Goal: Information Seeking & Learning: Learn about a topic

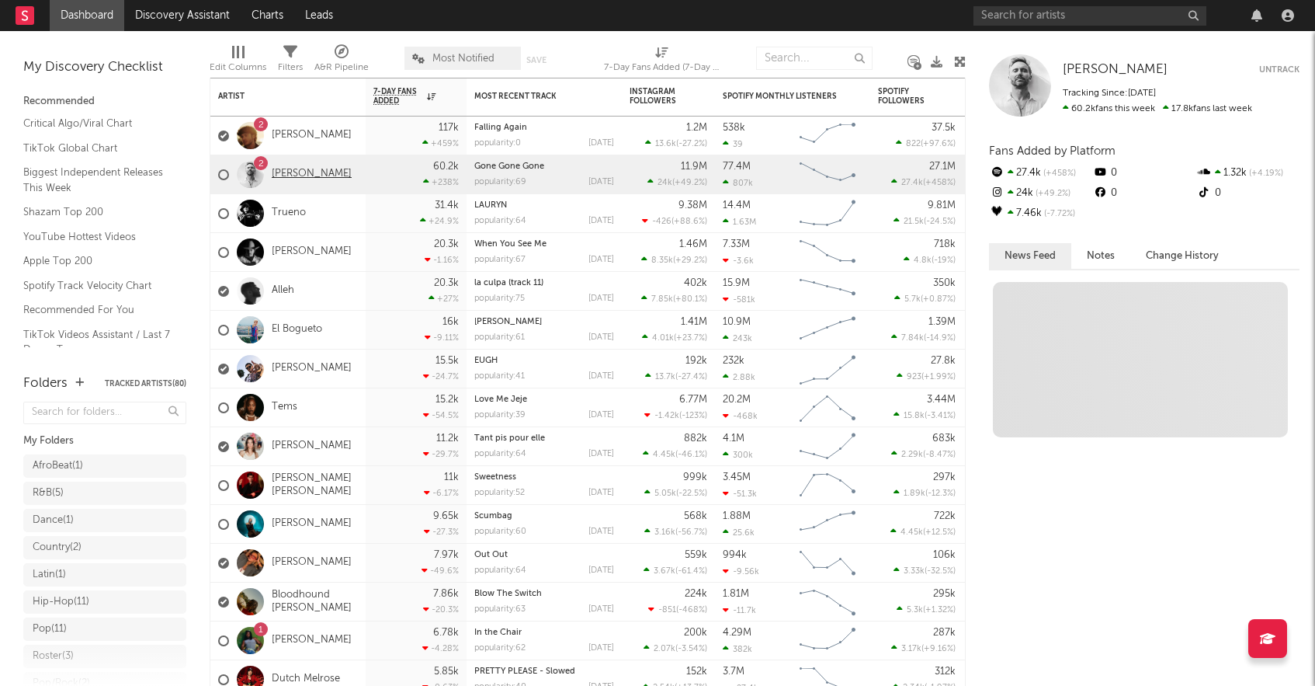
click at [299, 175] on link "[PERSON_NAME]" at bounding box center [312, 174] width 80 height 13
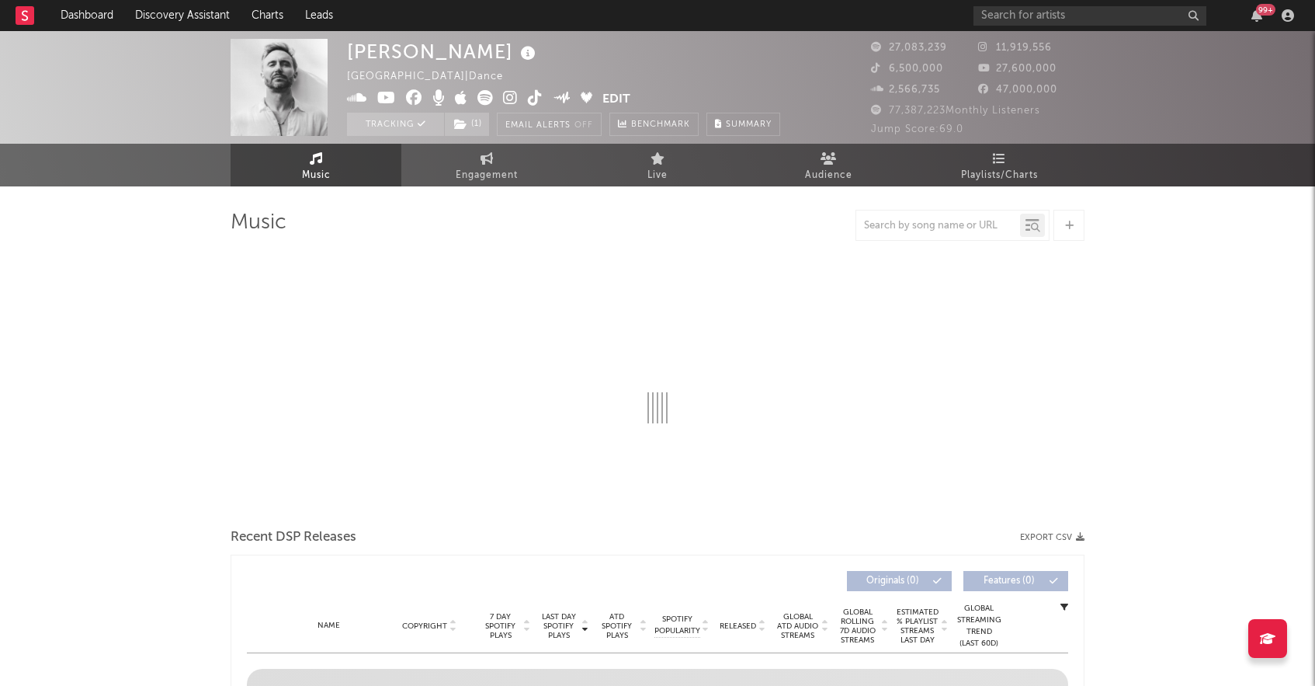
select select "6m"
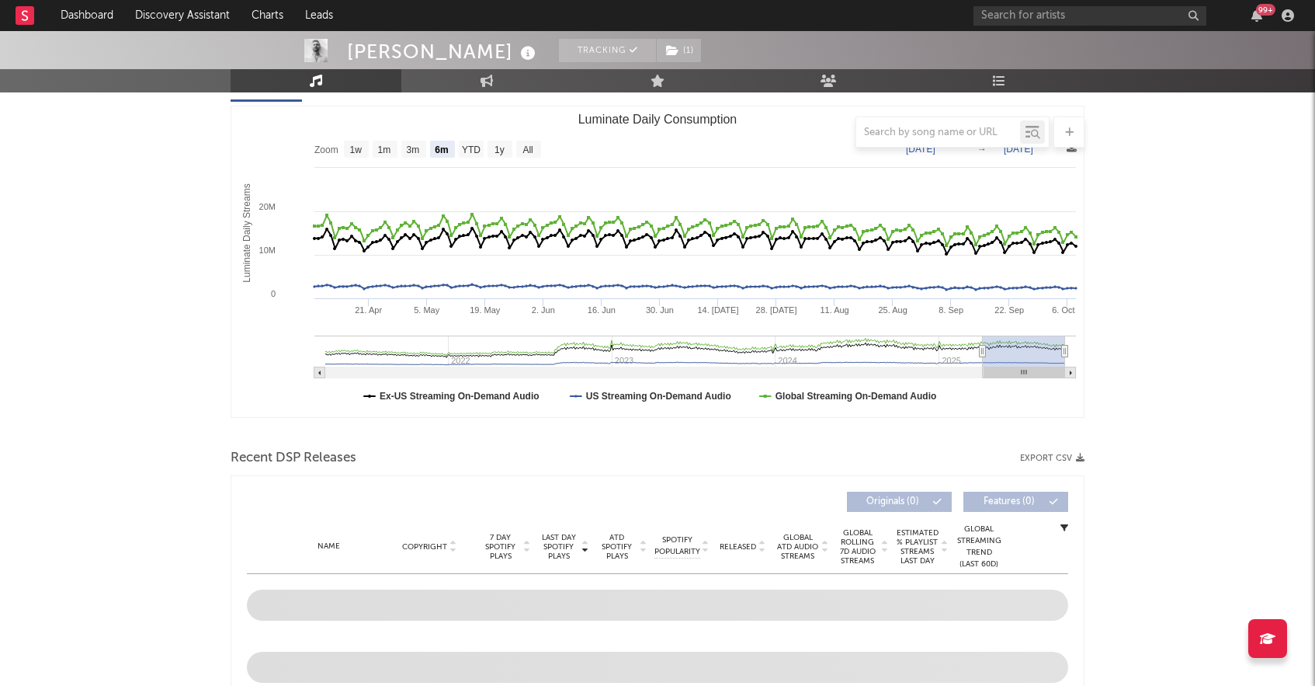
scroll to position [195, 0]
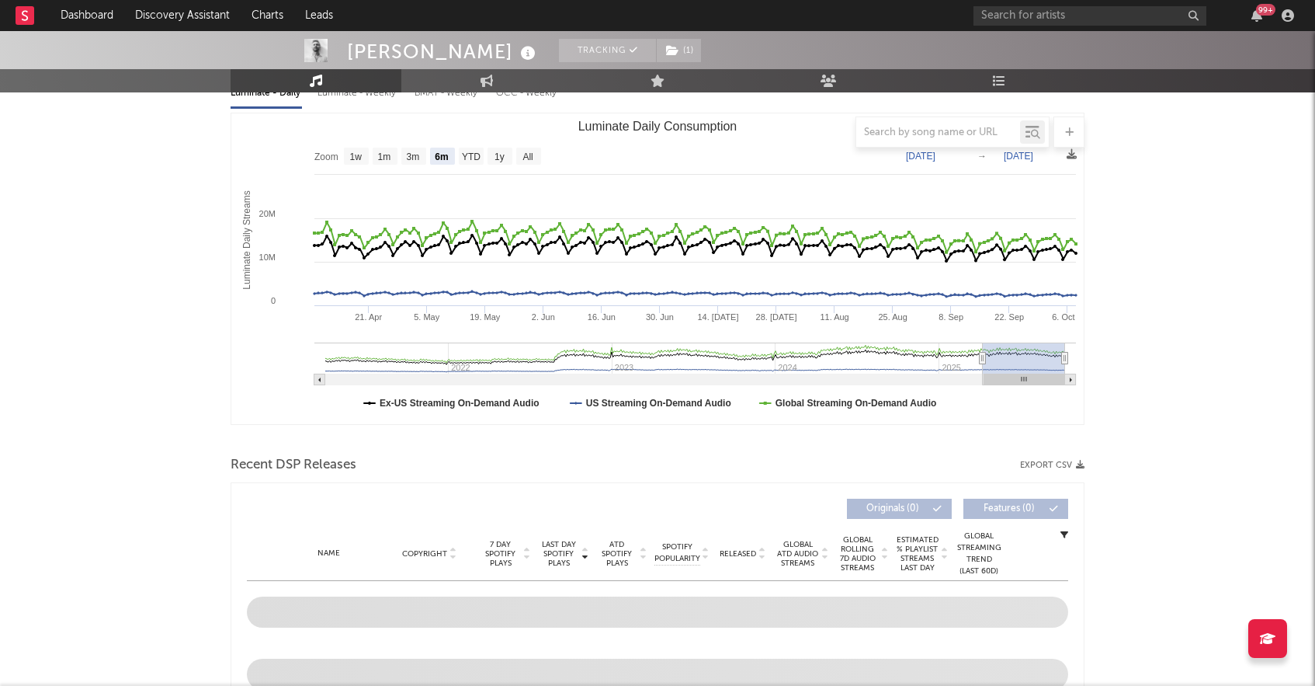
click at [981, 157] on text "→" at bounding box center [982, 156] width 9 height 11
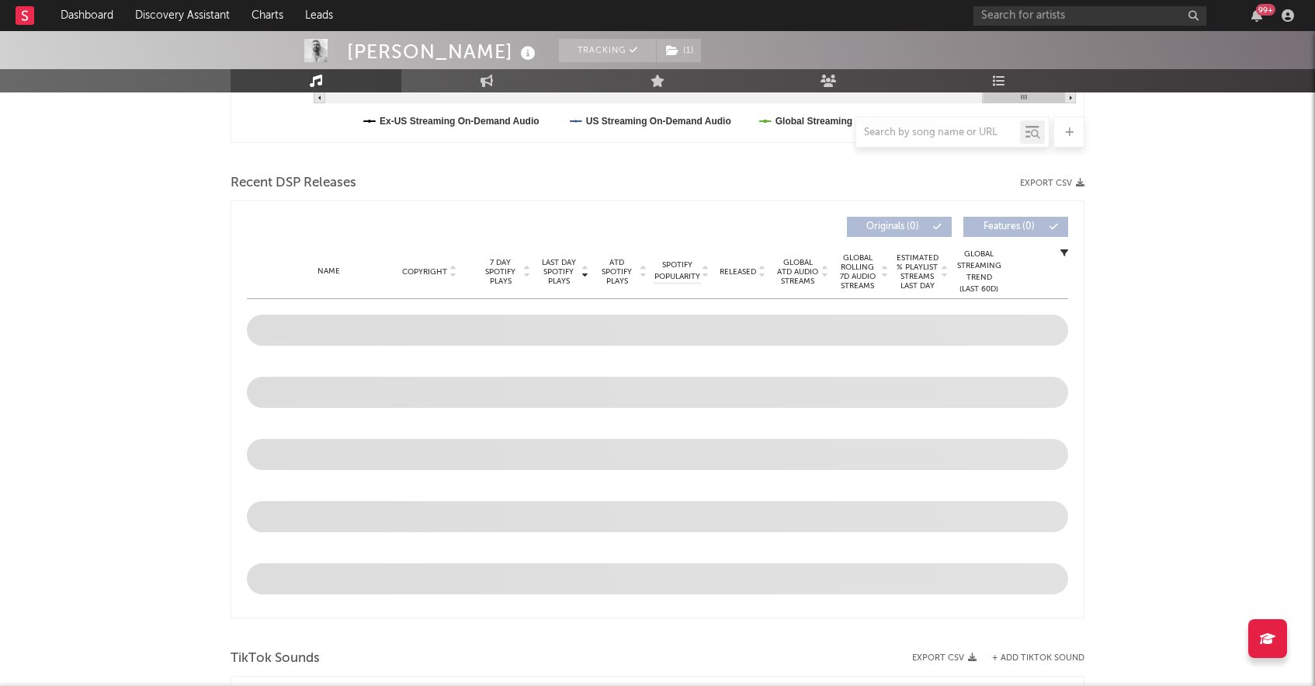
scroll to position [460, 0]
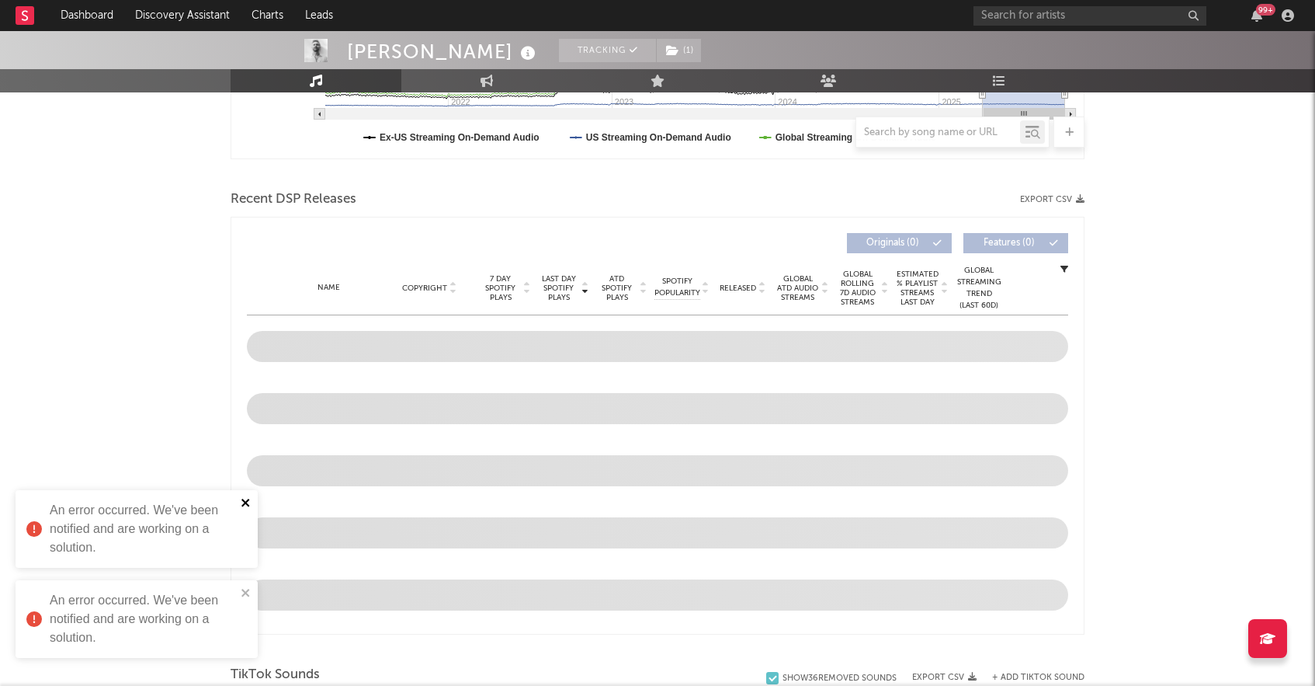
click at [241, 505] on icon "close" at bounding box center [246, 502] width 11 height 12
click at [246, 586] on icon "close" at bounding box center [246, 592] width 11 height 12
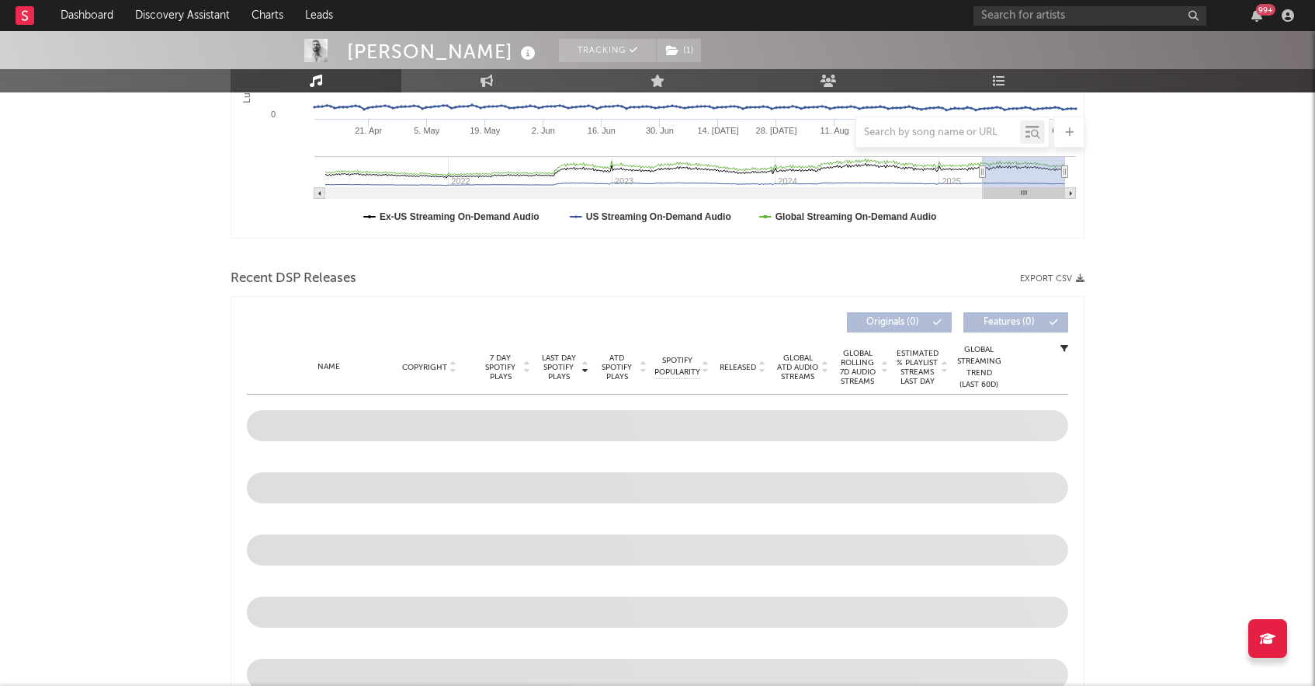
scroll to position [408, 0]
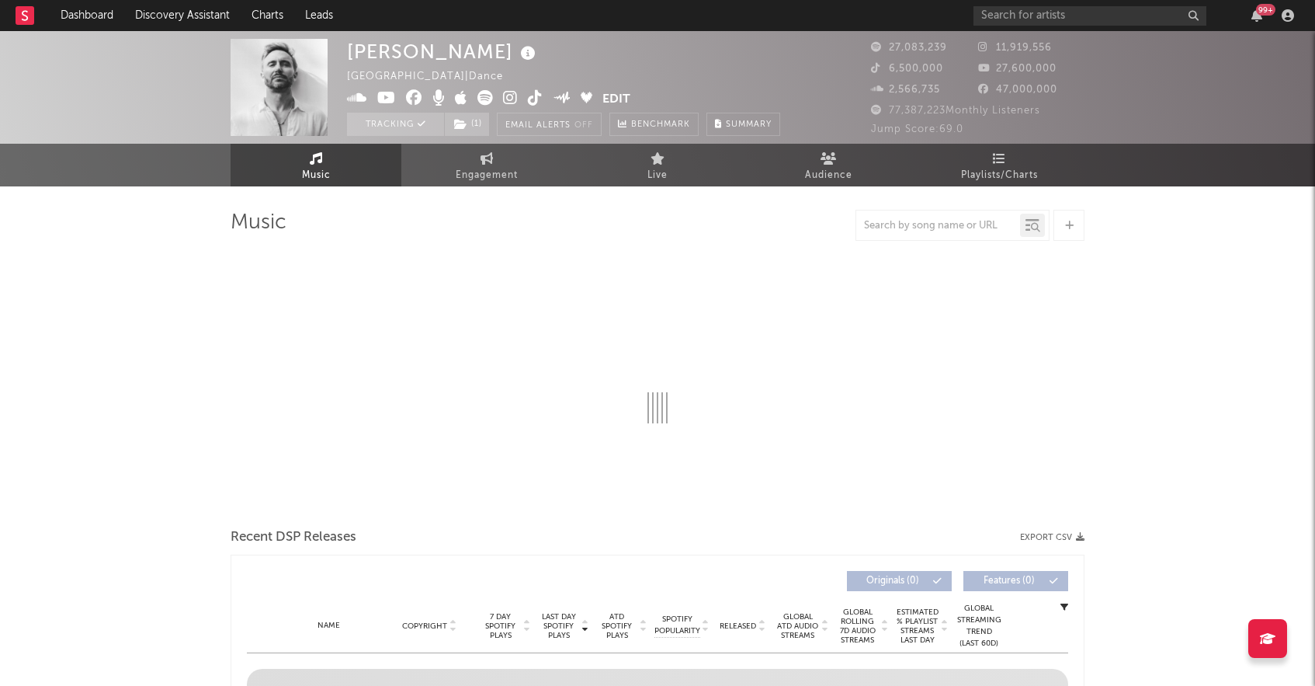
select select "6m"
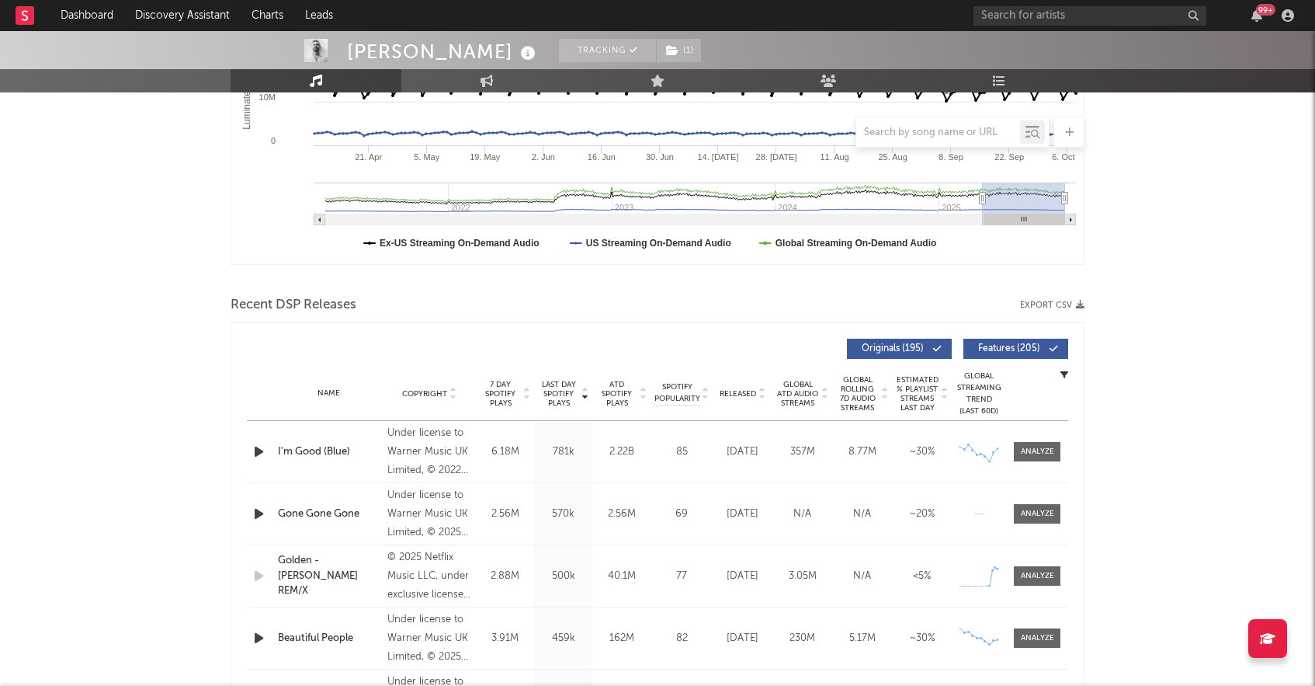
scroll to position [357, 0]
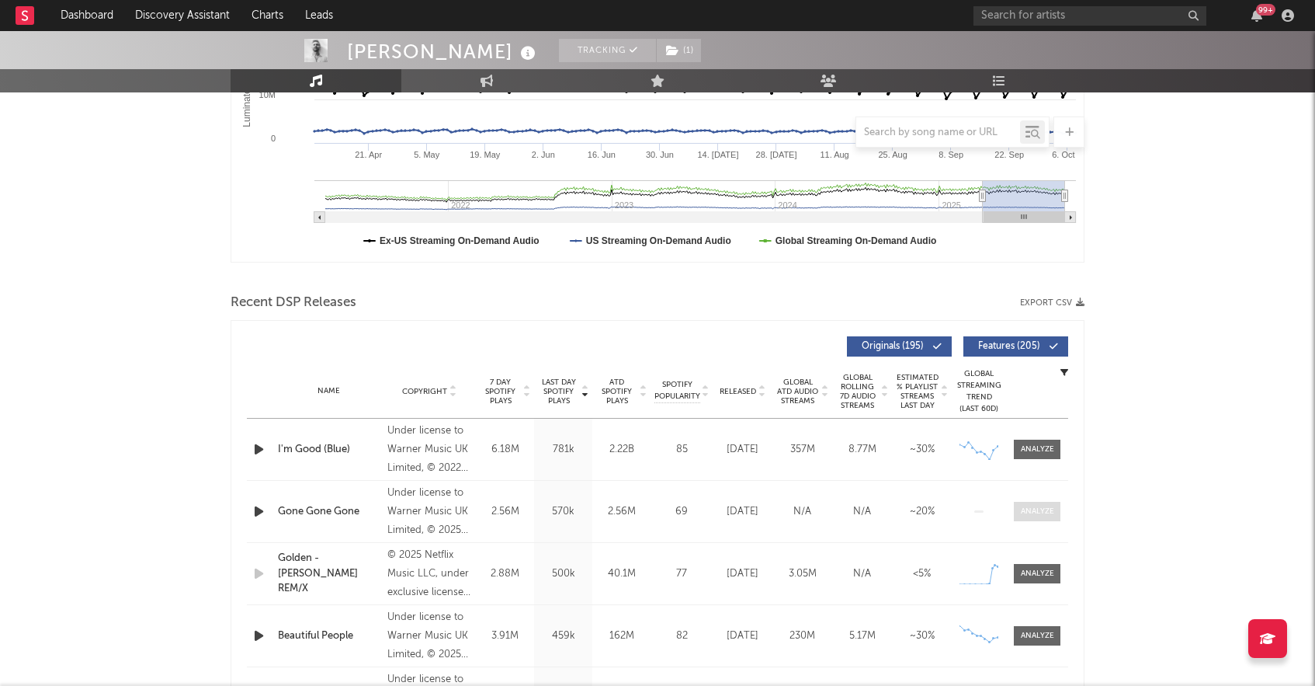
click at [1047, 512] on div at bounding box center [1037, 511] width 33 height 12
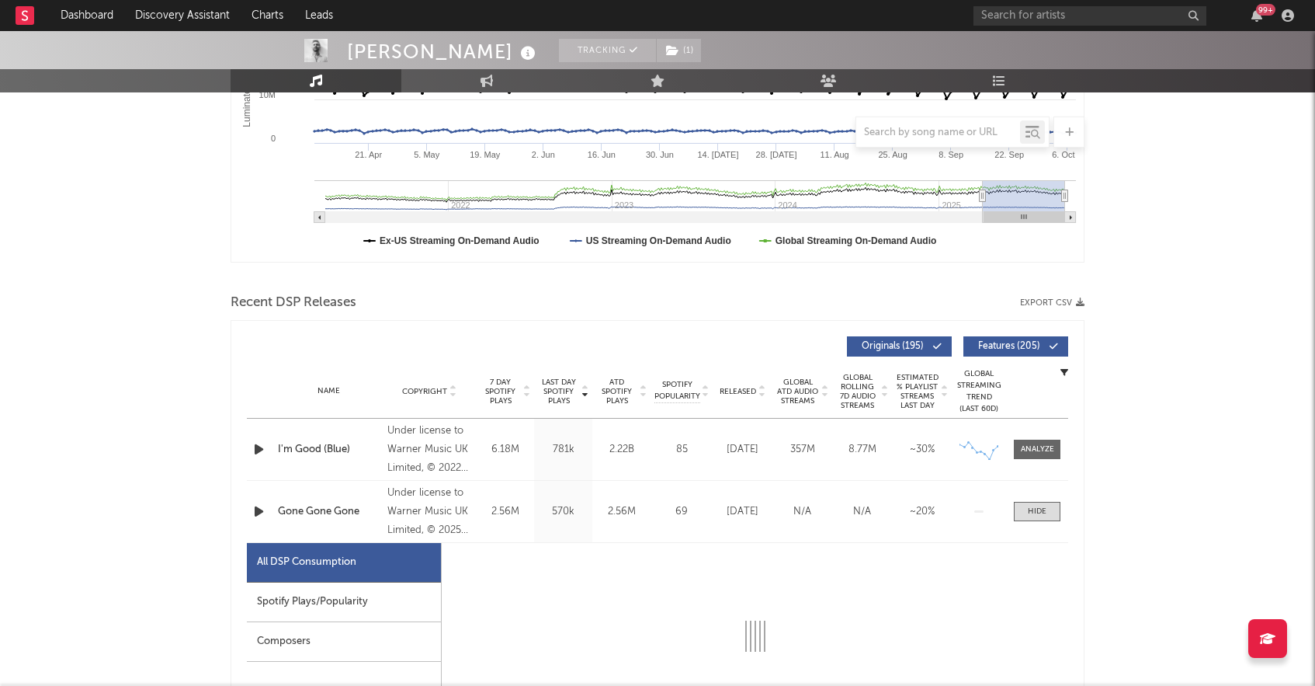
select select "1w"
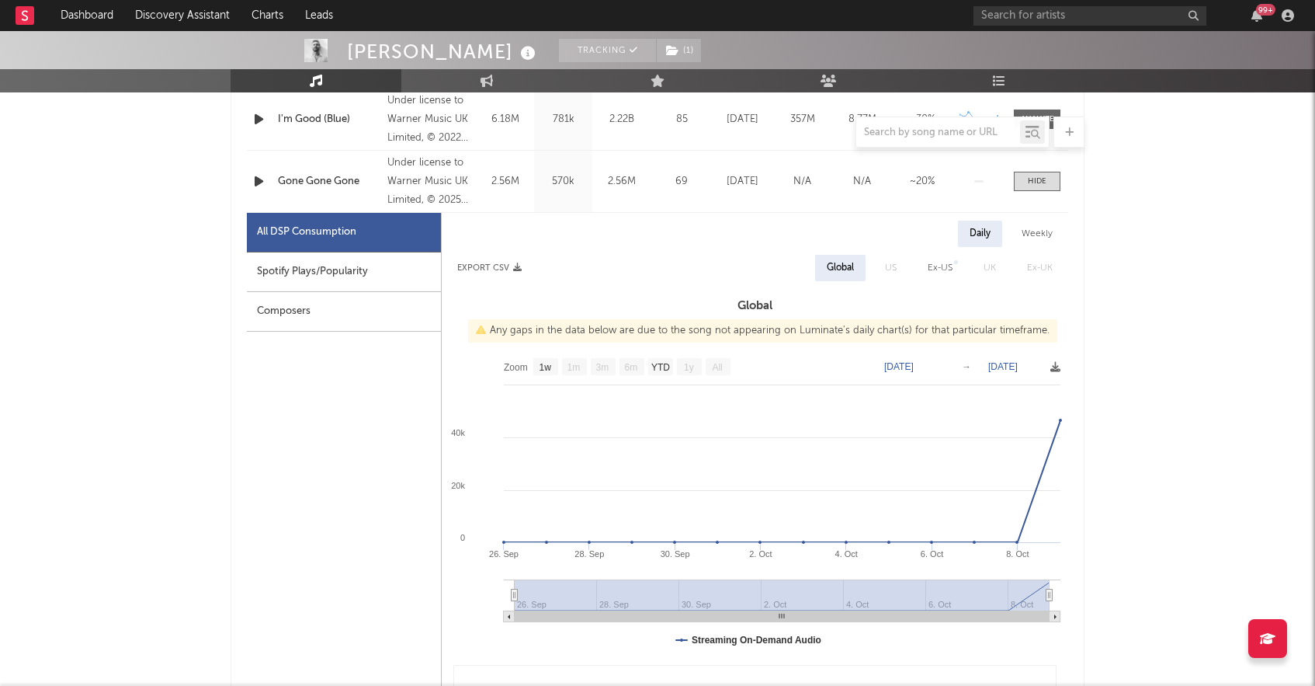
scroll to position [688, 0]
click at [333, 264] on div "Spotify Plays/Popularity" at bounding box center [344, 272] width 194 height 40
select select "1w"
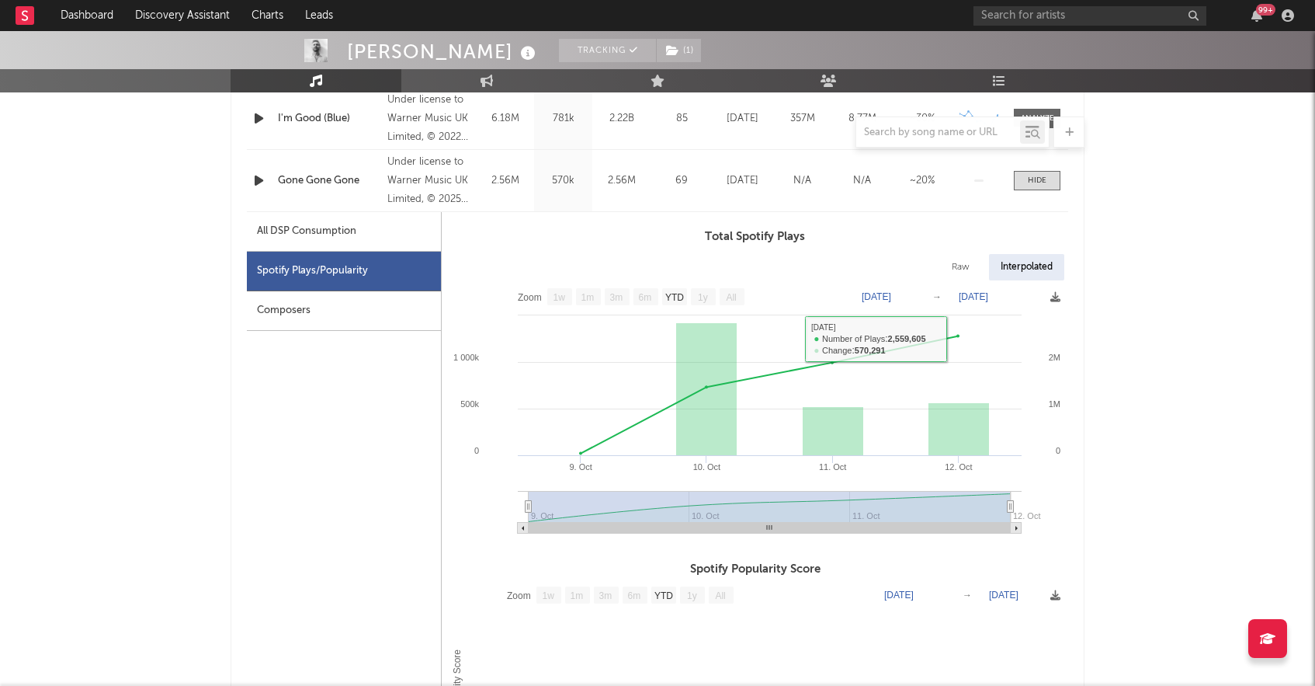
click at [388, 227] on div "All DSP Consumption" at bounding box center [344, 232] width 194 height 40
select select "1w"
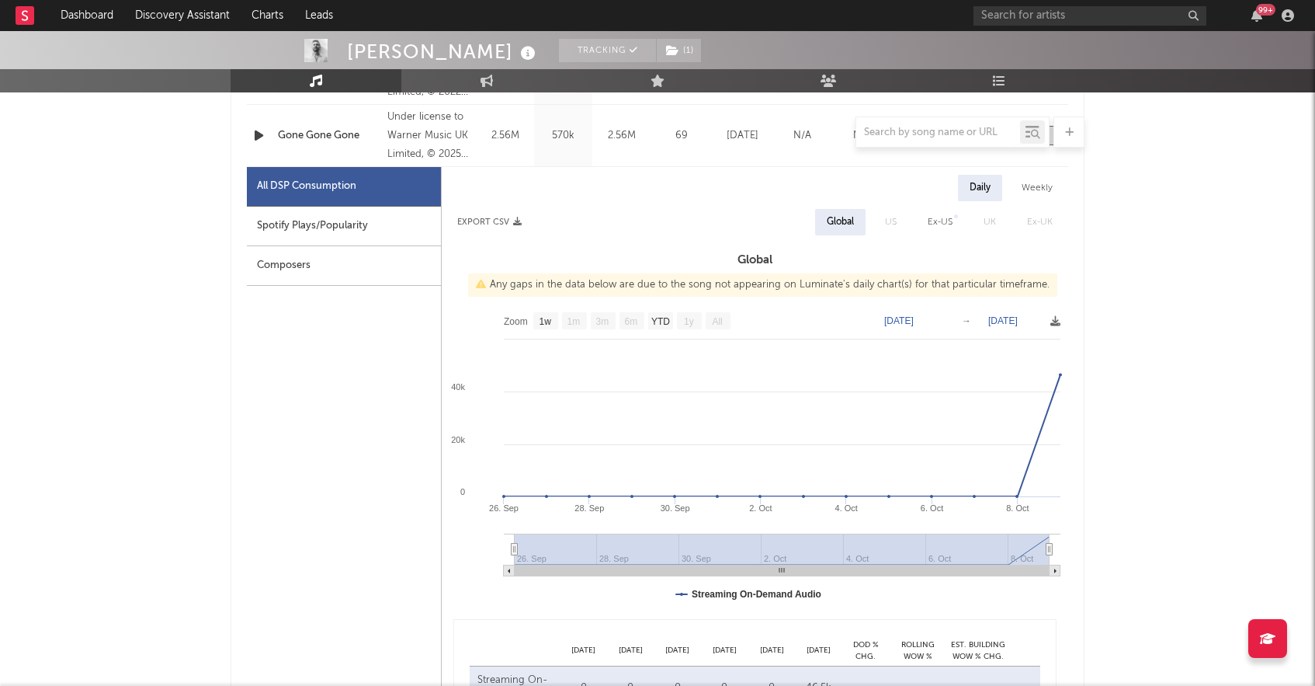
scroll to position [727, 0]
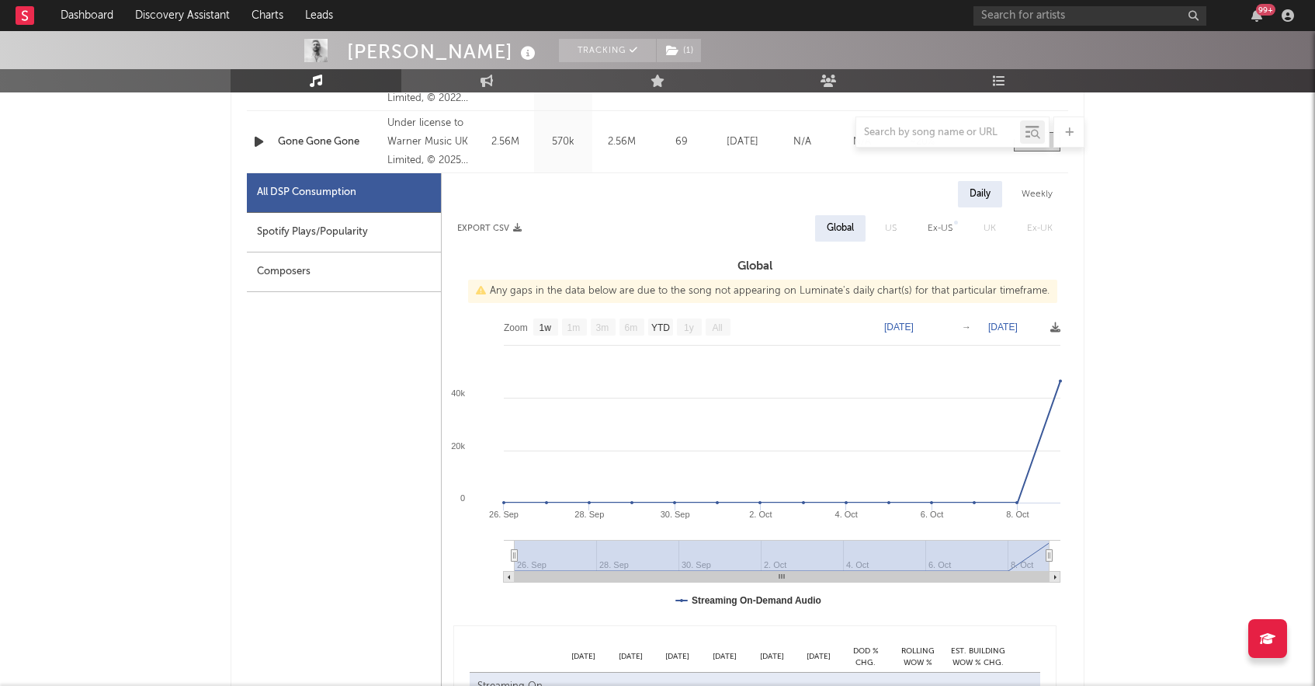
click at [350, 221] on div "Spotify Plays/Popularity" at bounding box center [344, 233] width 194 height 40
select select "1w"
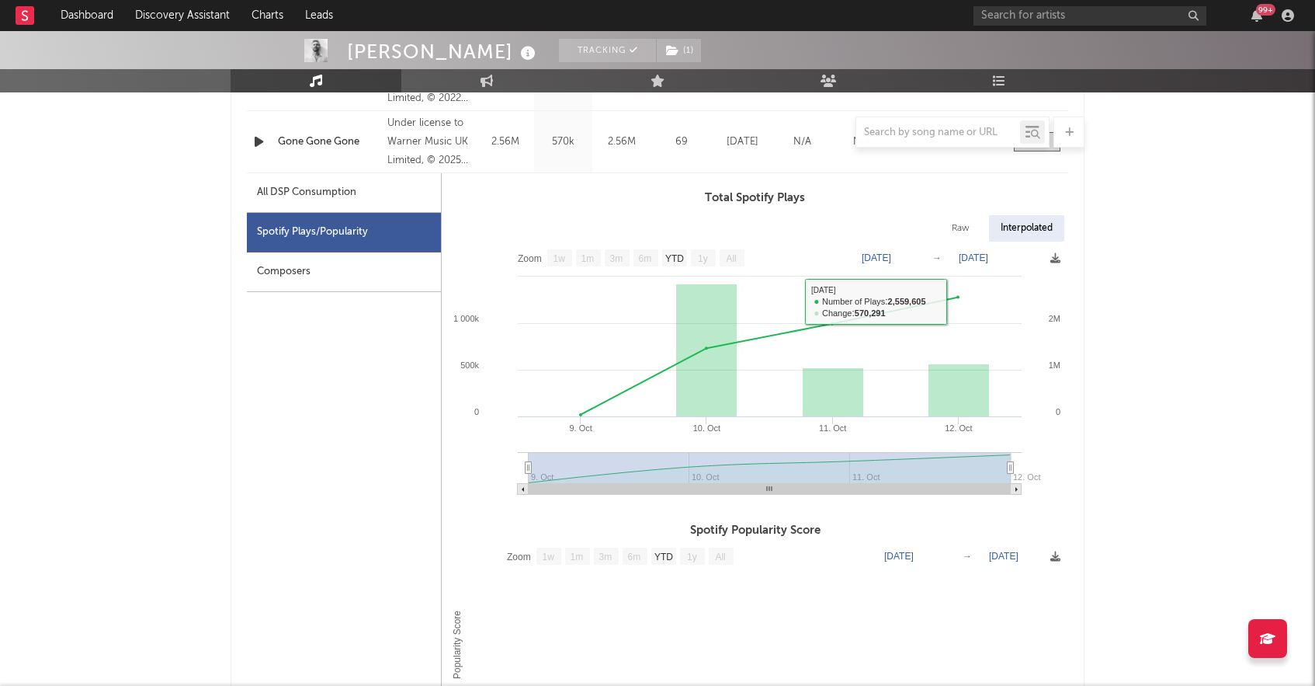
click at [285, 273] on div "Composers" at bounding box center [344, 272] width 194 height 40
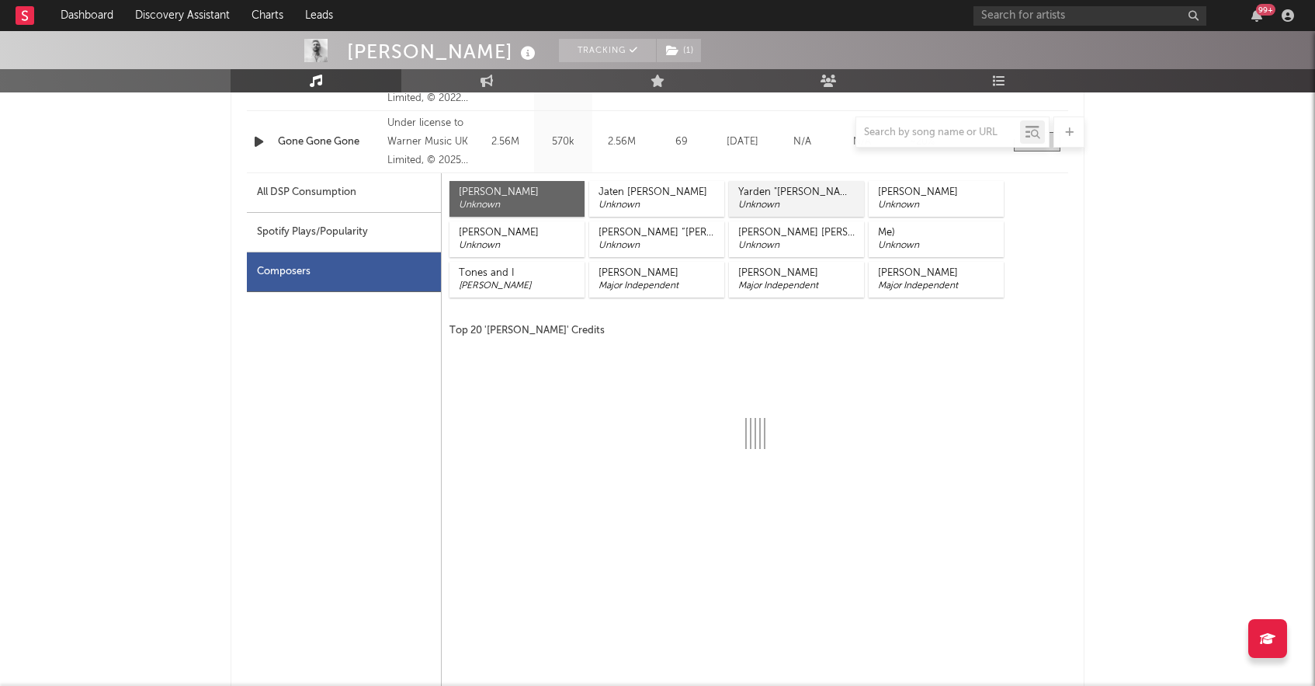
click at [753, 203] on div "Unknown" at bounding box center [796, 205] width 116 height 12
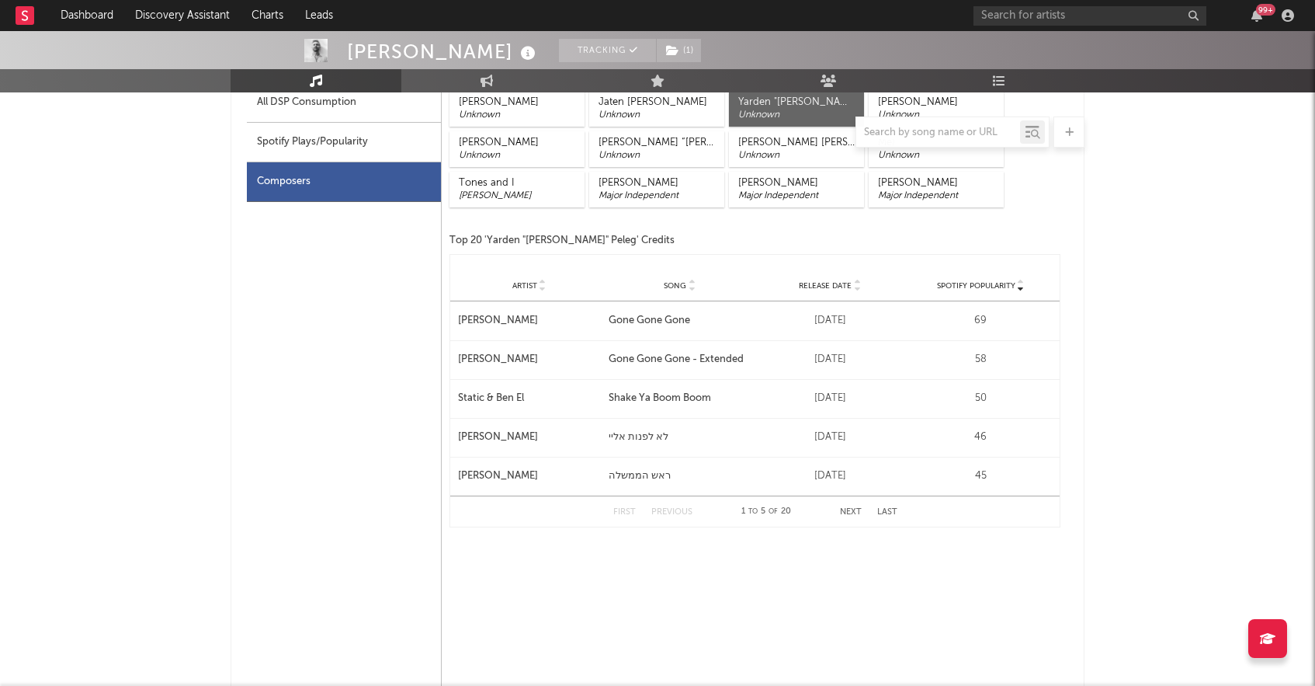
scroll to position [822, 0]
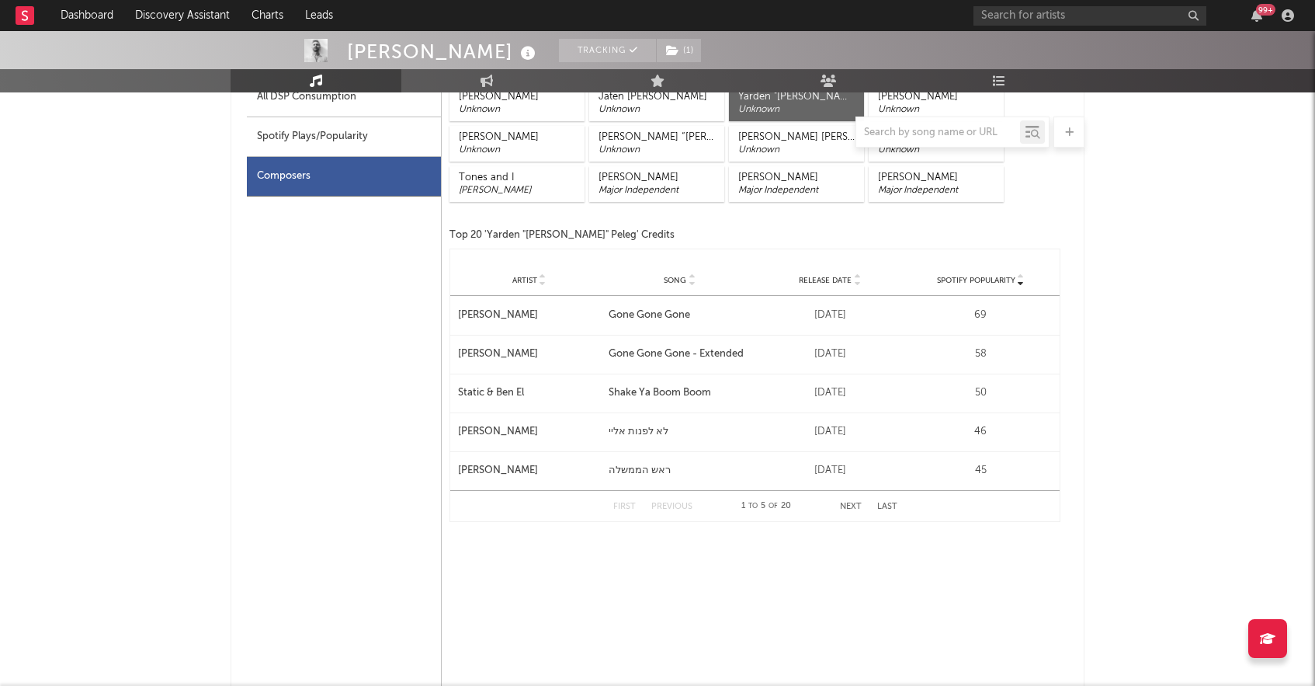
click at [887, 507] on button "Last" at bounding box center [887, 506] width 20 height 9
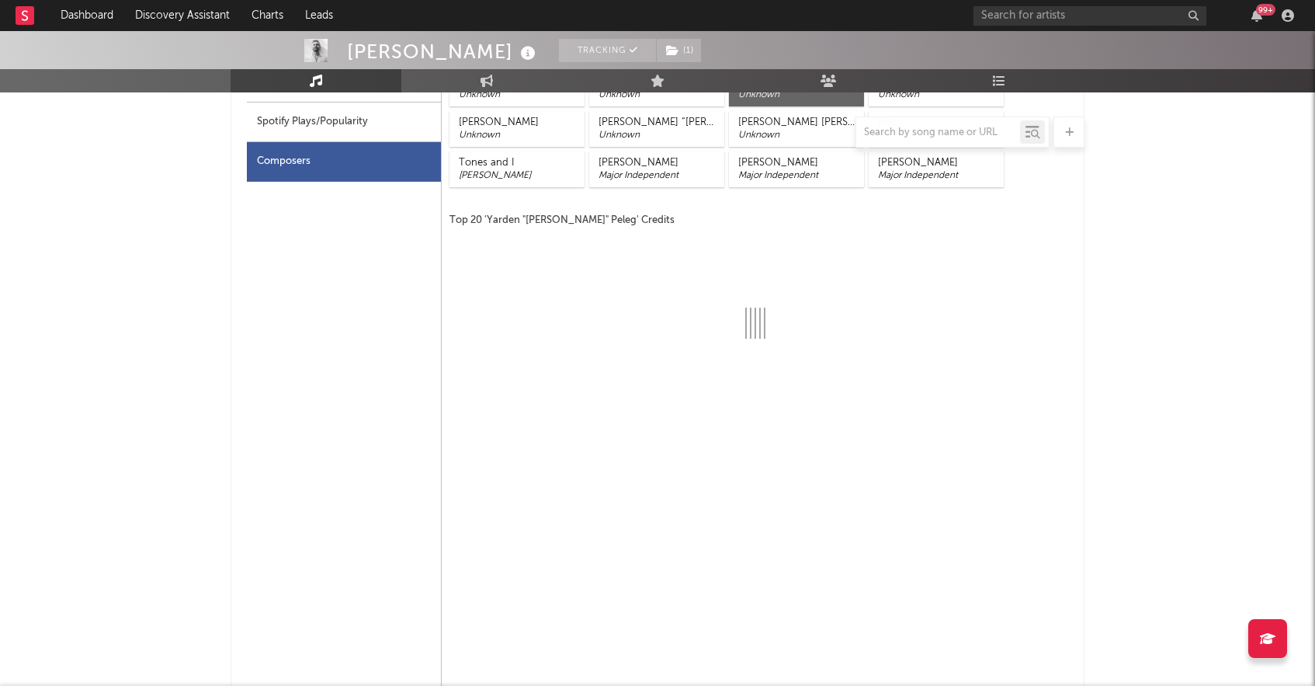
scroll to position [838, 0]
click at [758, 160] on div "[PERSON_NAME]" at bounding box center [796, 162] width 116 height 12
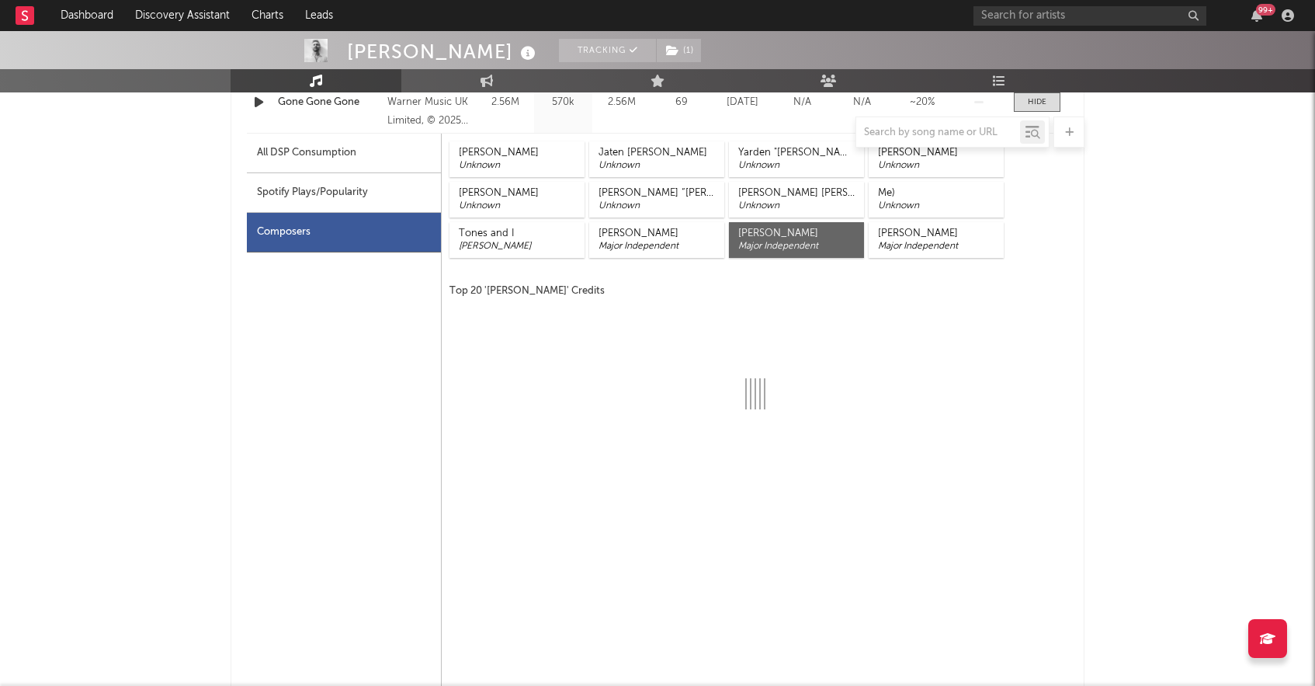
scroll to position [739, 0]
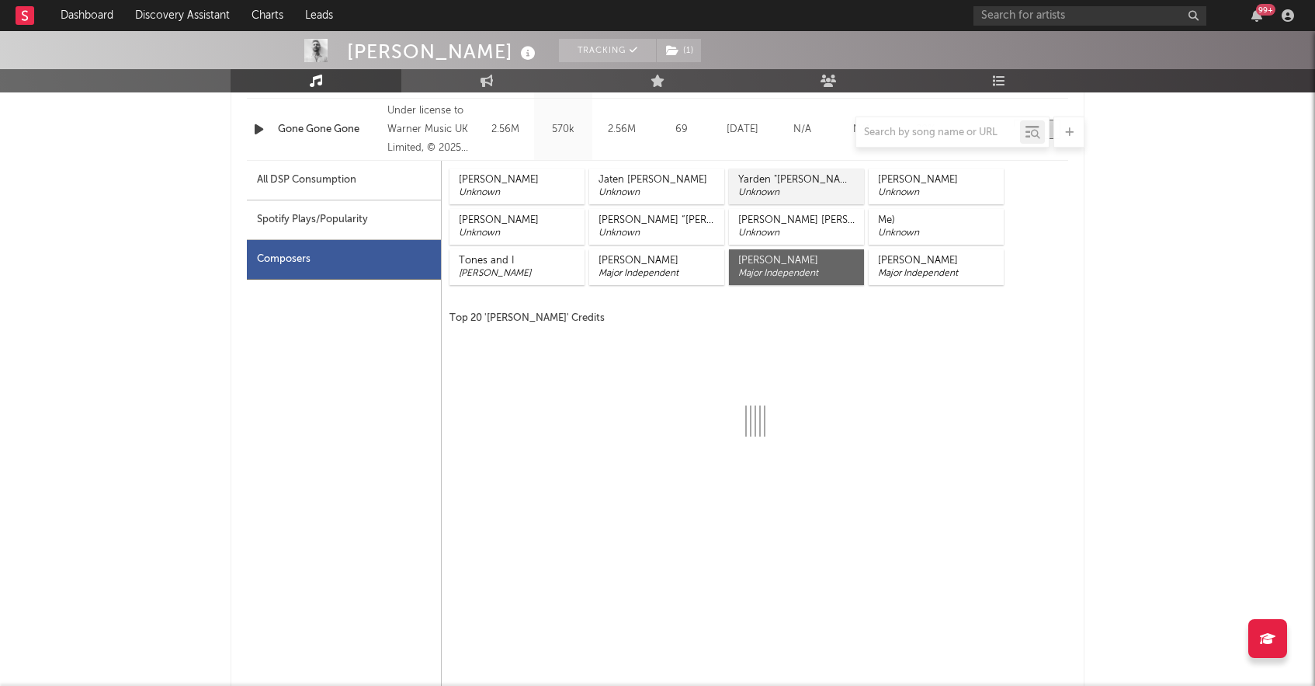
click at [774, 195] on div "Unknown" at bounding box center [796, 192] width 116 height 12
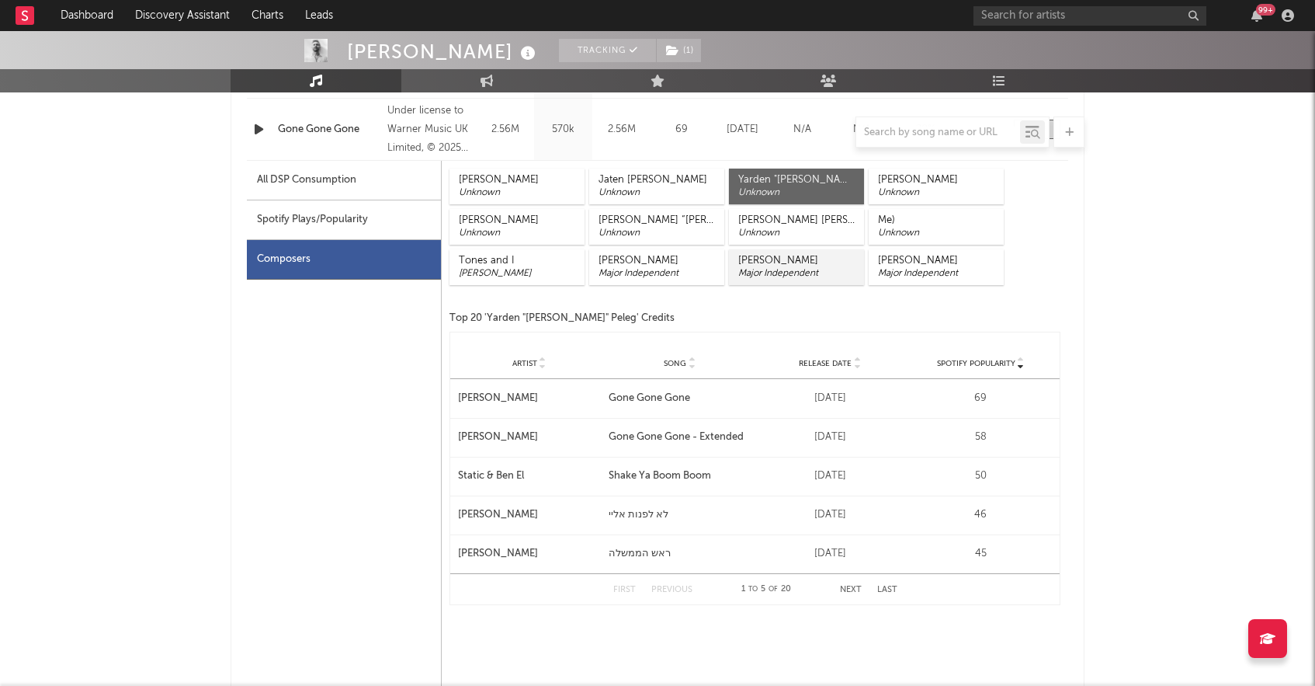
click at [797, 275] on div "Major Independent" at bounding box center [796, 273] width 116 height 12
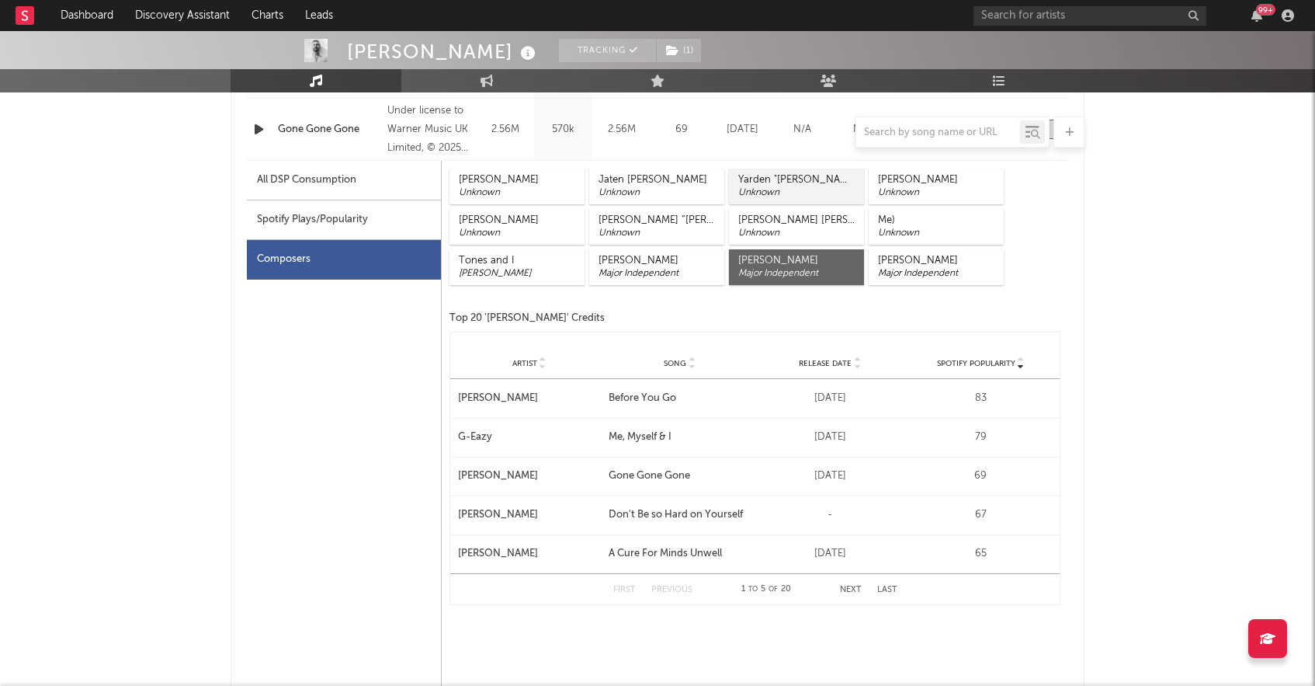
click at [797, 187] on div "Unknown" at bounding box center [796, 192] width 116 height 12
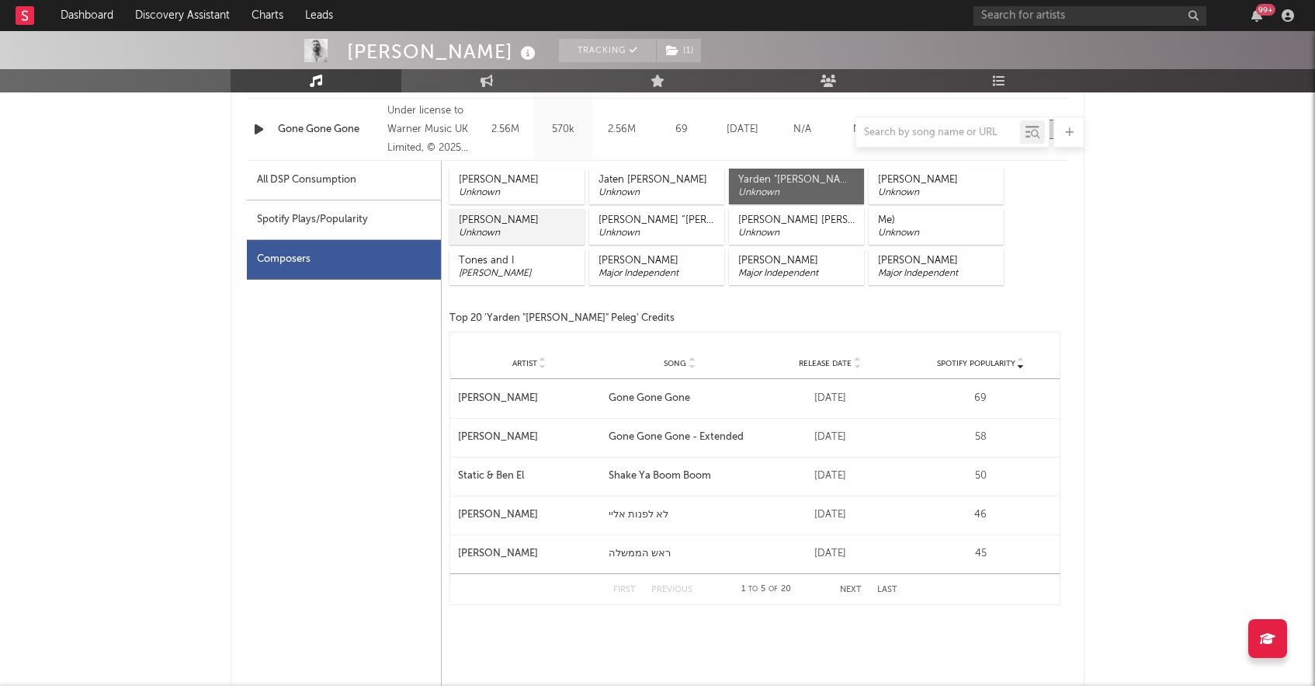
click at [547, 217] on div "[PERSON_NAME]" at bounding box center [517, 220] width 116 height 12
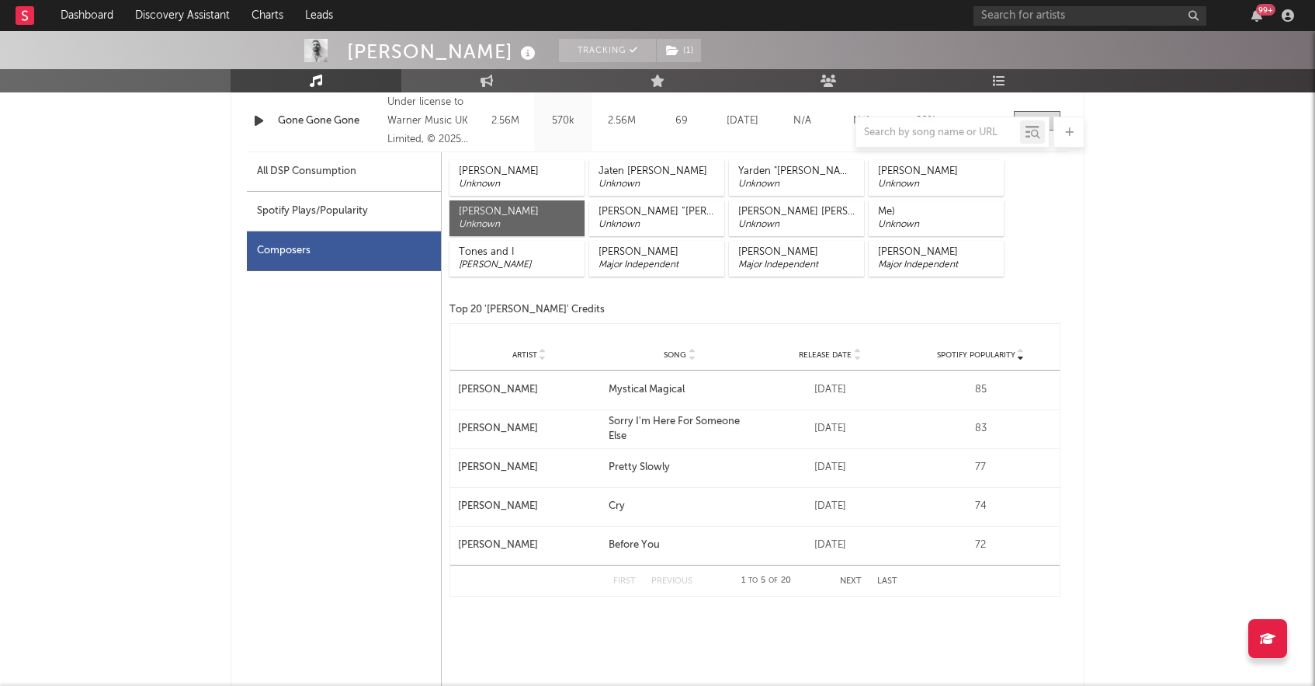
scroll to position [747, 0]
click at [929, 186] on div "Unknown" at bounding box center [936, 185] width 116 height 12
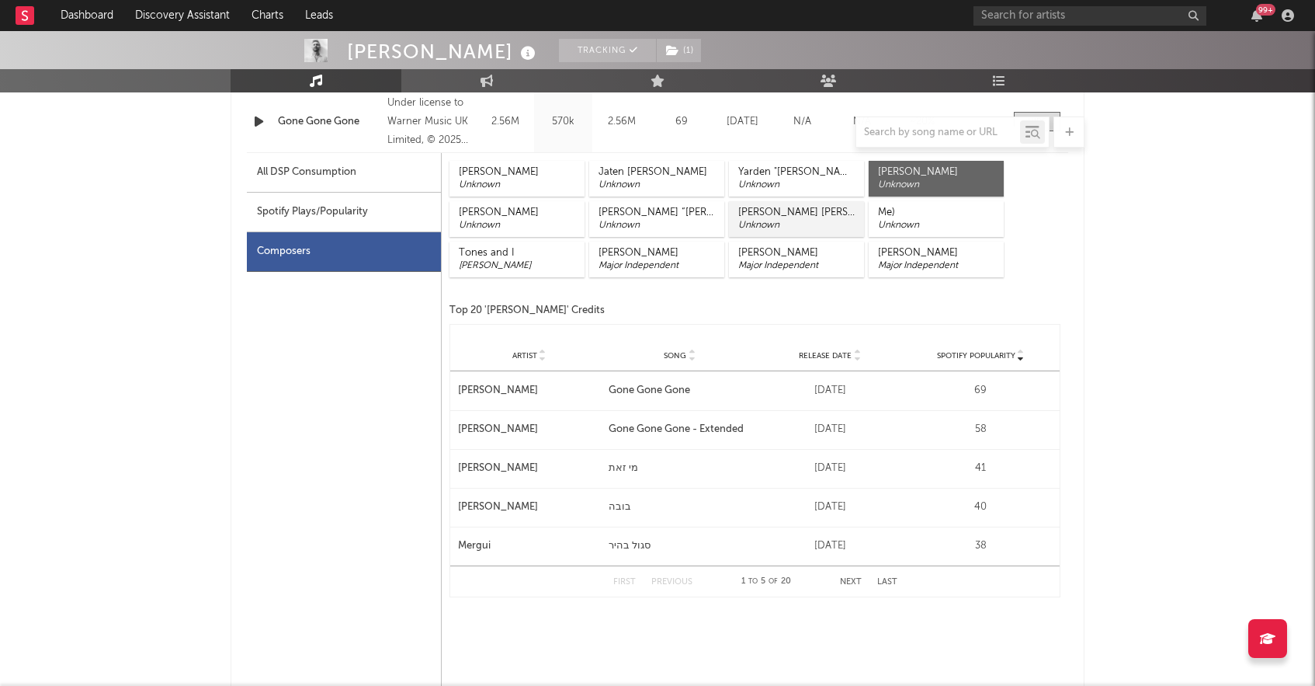
click at [829, 227] on div "Unknown" at bounding box center [796, 225] width 116 height 12
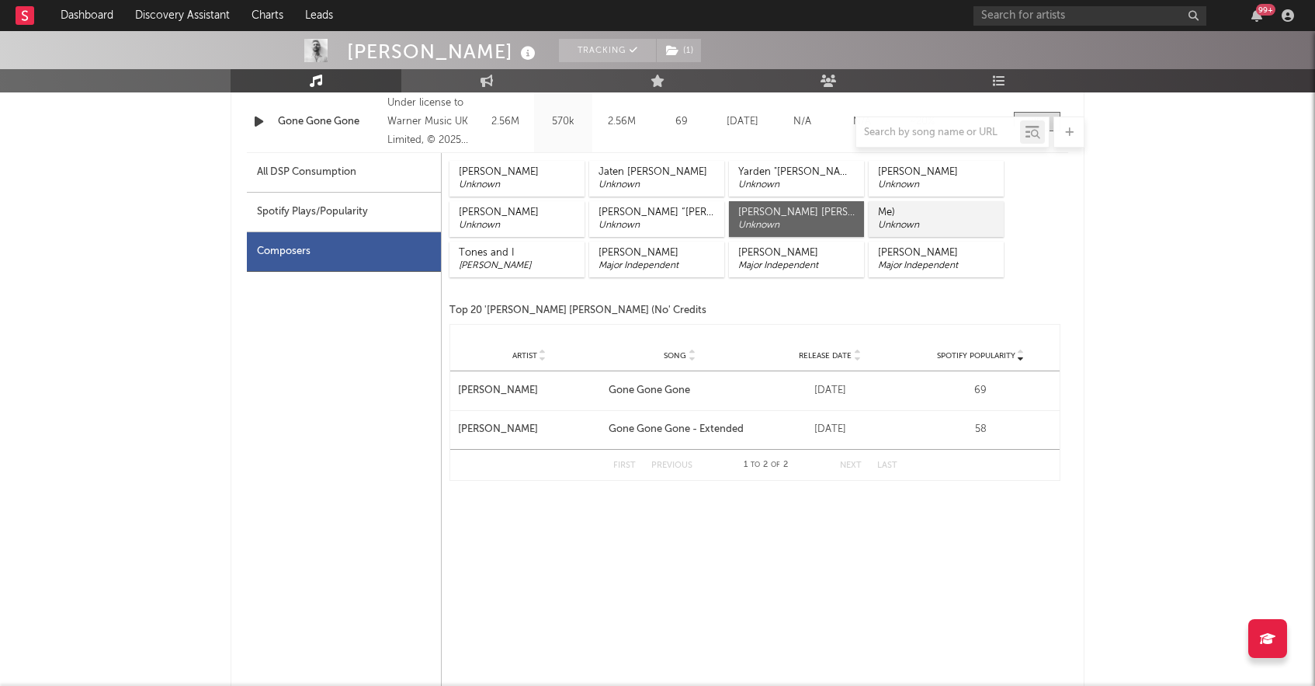
click at [896, 224] on div "Unknown" at bounding box center [936, 225] width 116 height 12
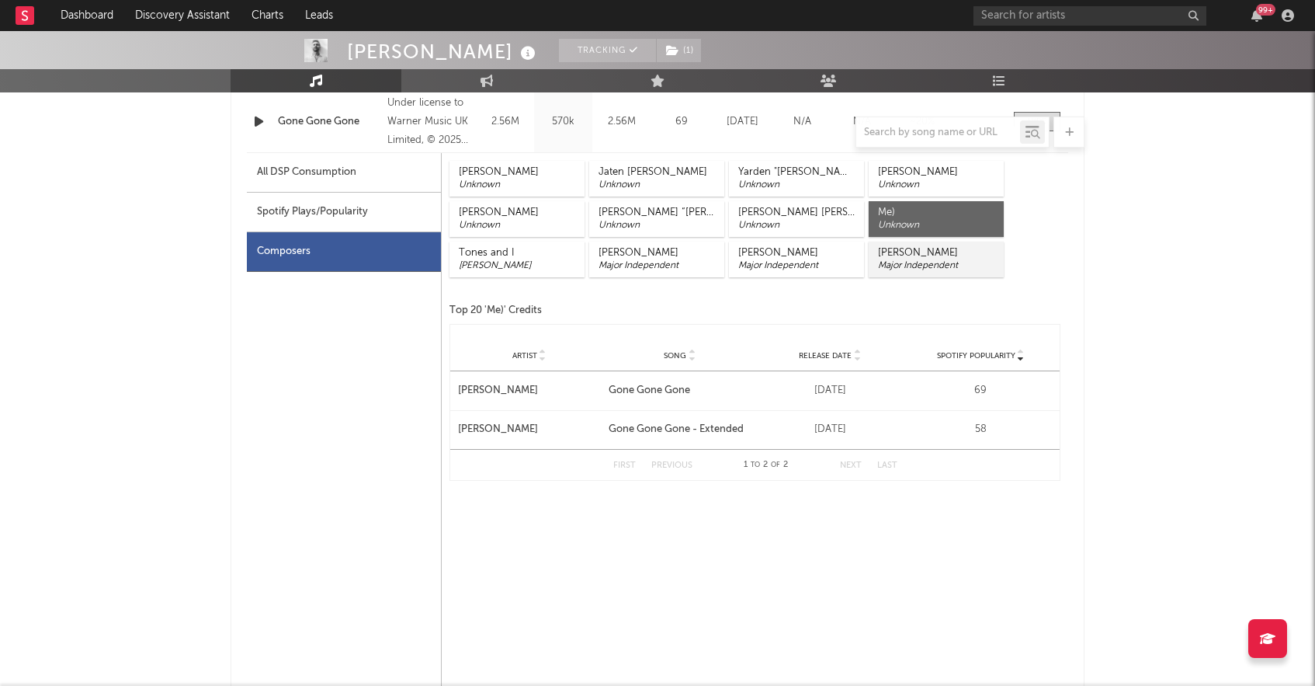
click at [897, 254] on div "[PERSON_NAME]" at bounding box center [936, 253] width 116 height 12
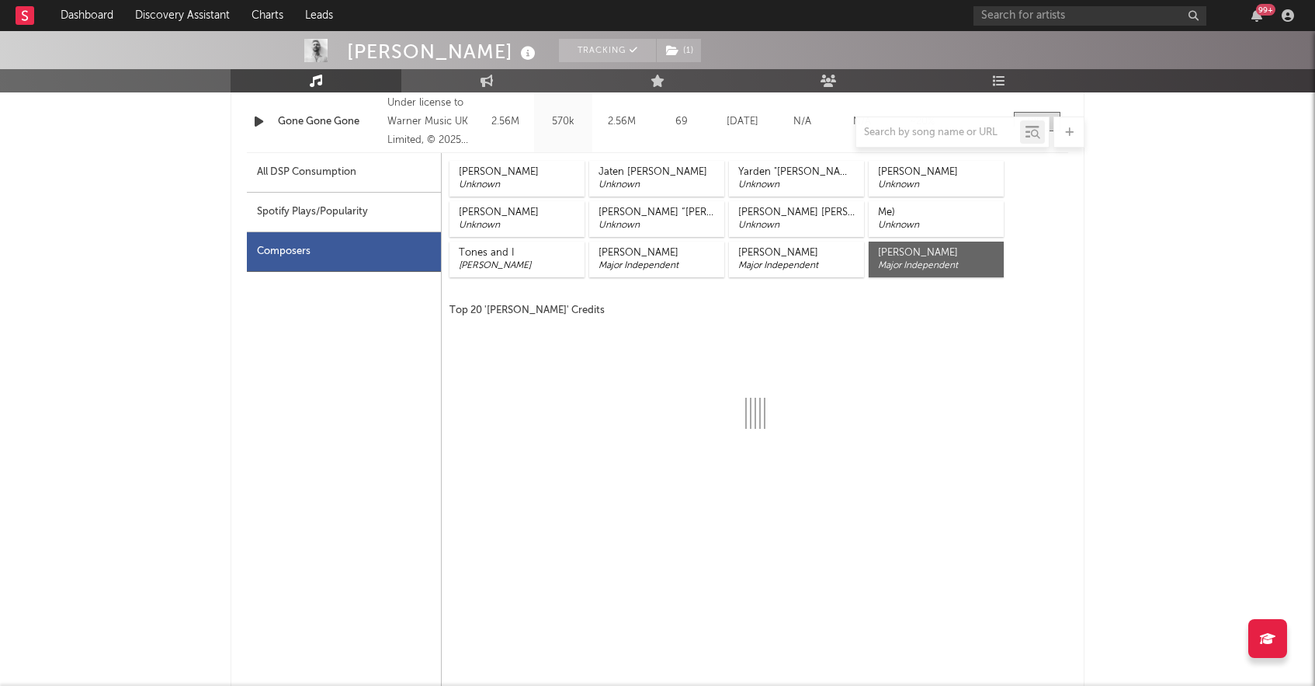
click at [321, 215] on div "Spotify Plays/Popularity" at bounding box center [344, 213] width 194 height 40
select select "1w"
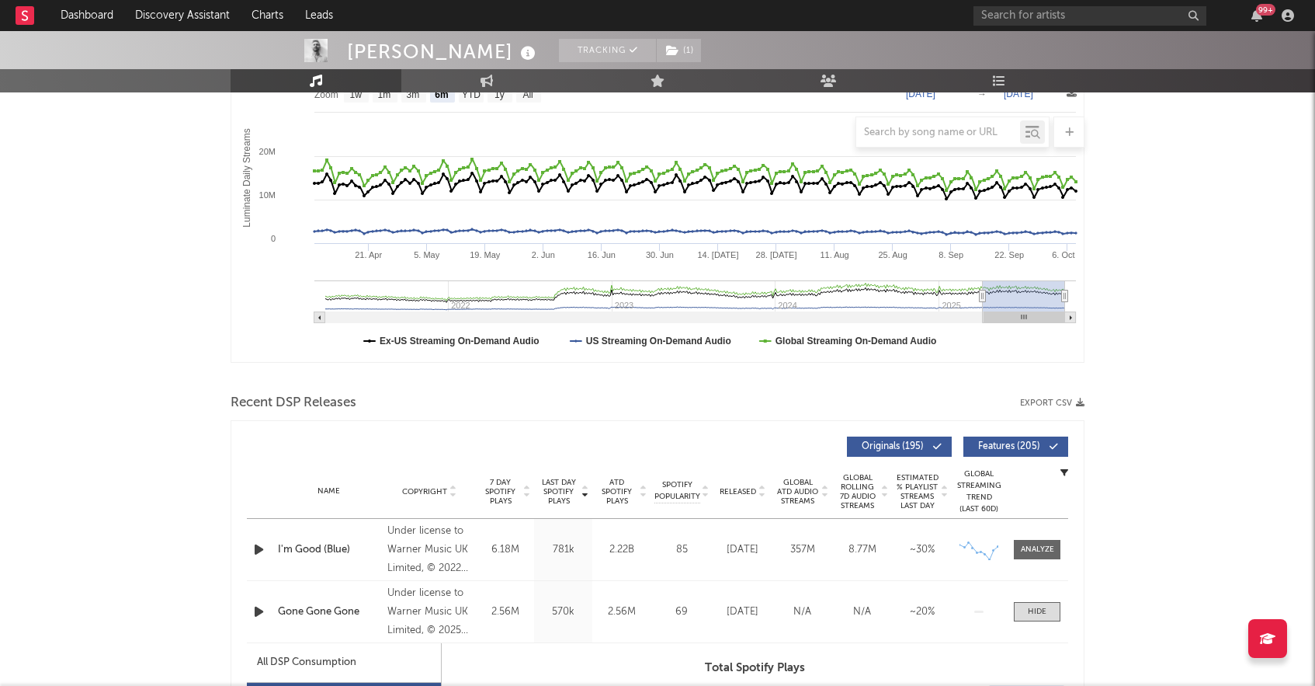
scroll to position [0, 0]
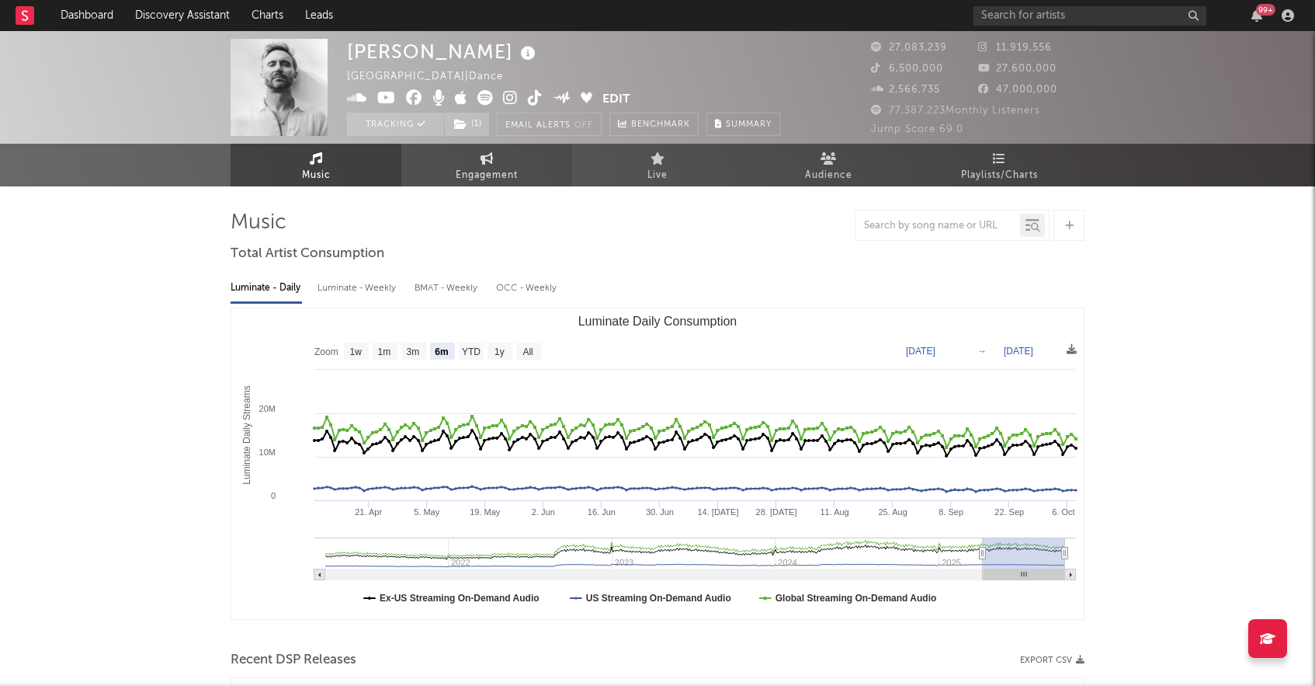
click at [497, 157] on link "Engagement" at bounding box center [486, 165] width 171 height 43
select select "1w"
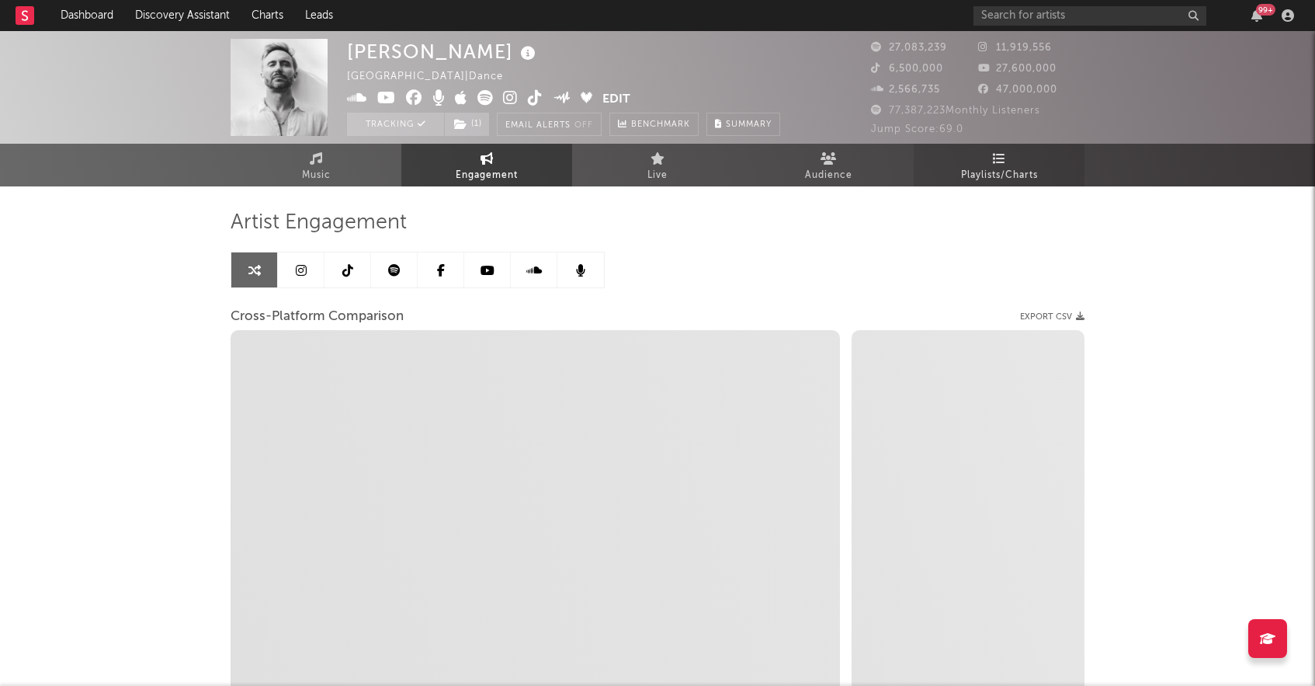
click at [1005, 172] on span "Playlists/Charts" at bounding box center [999, 175] width 77 height 19
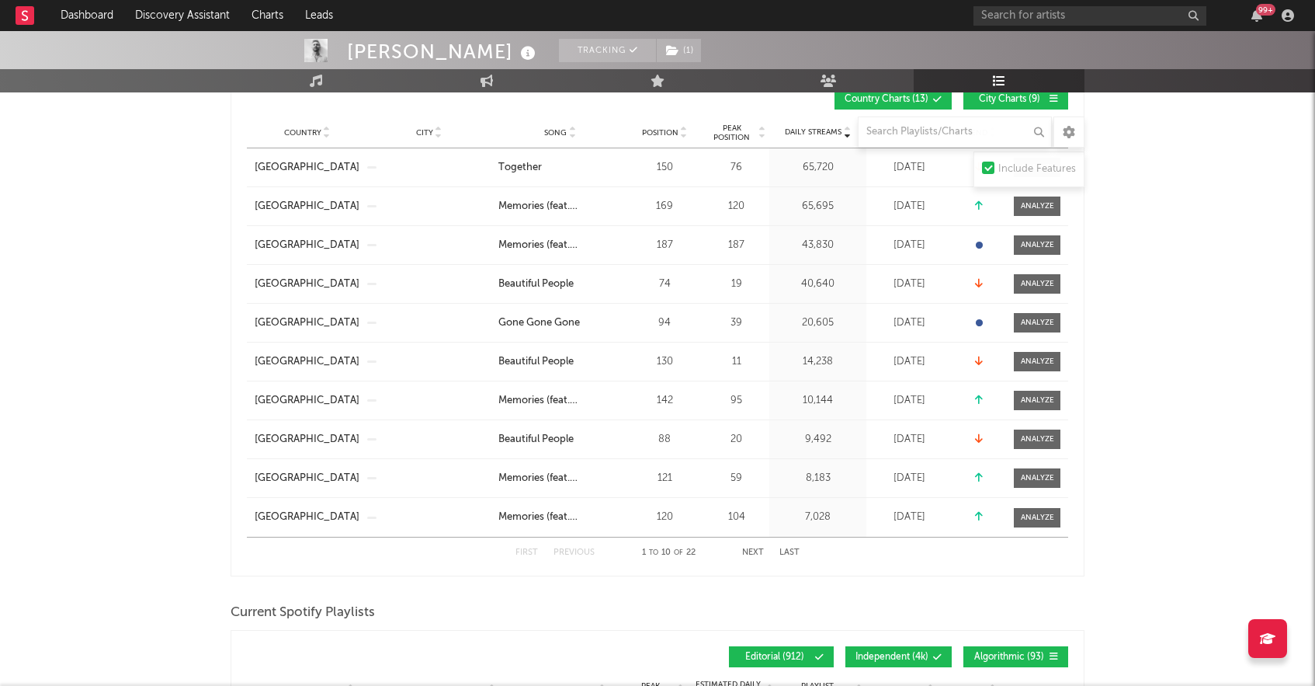
scroll to position [312, 0]
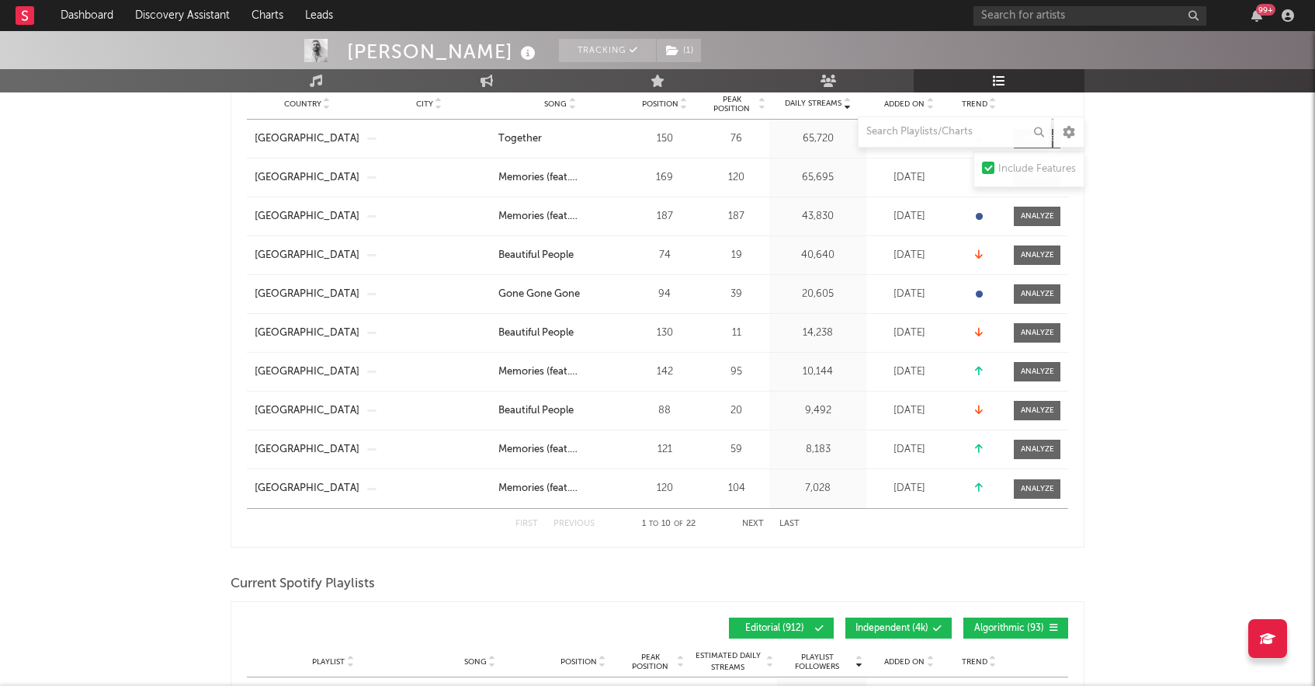
click at [756, 523] on button "Next" at bounding box center [753, 523] width 22 height 9
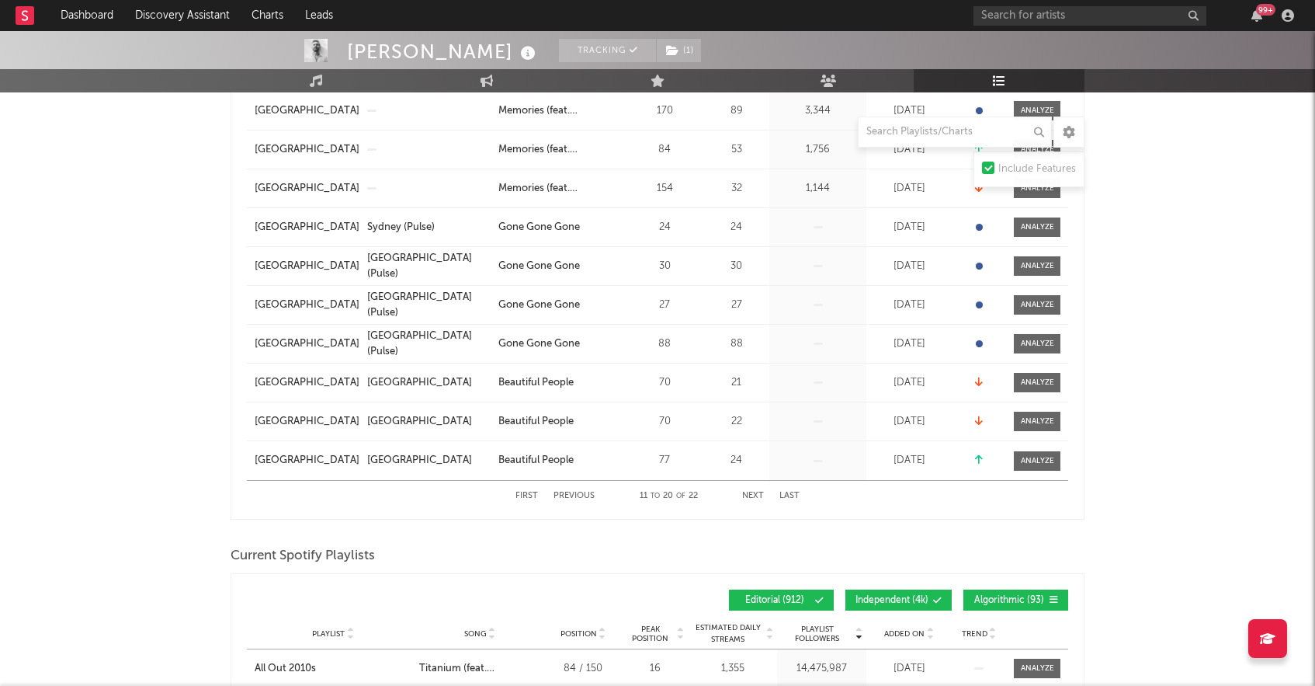
scroll to position [0, 0]
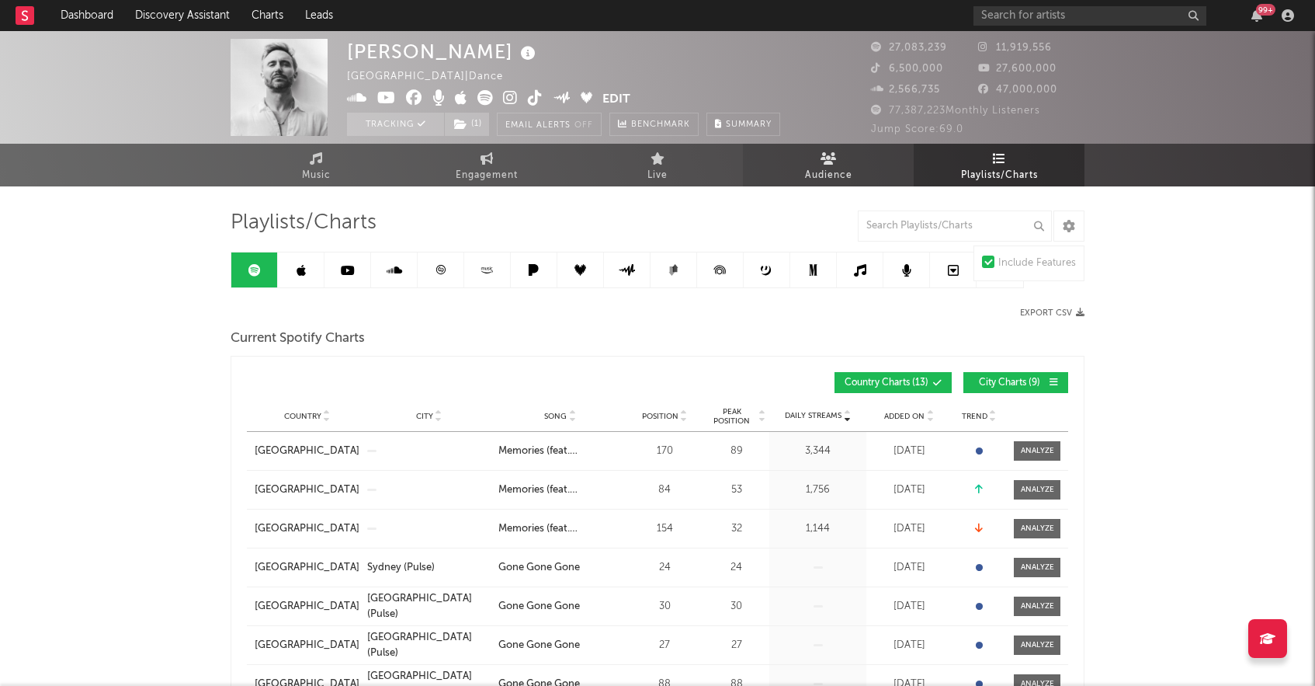
click at [850, 175] on span "Audience" at bounding box center [828, 175] width 47 height 19
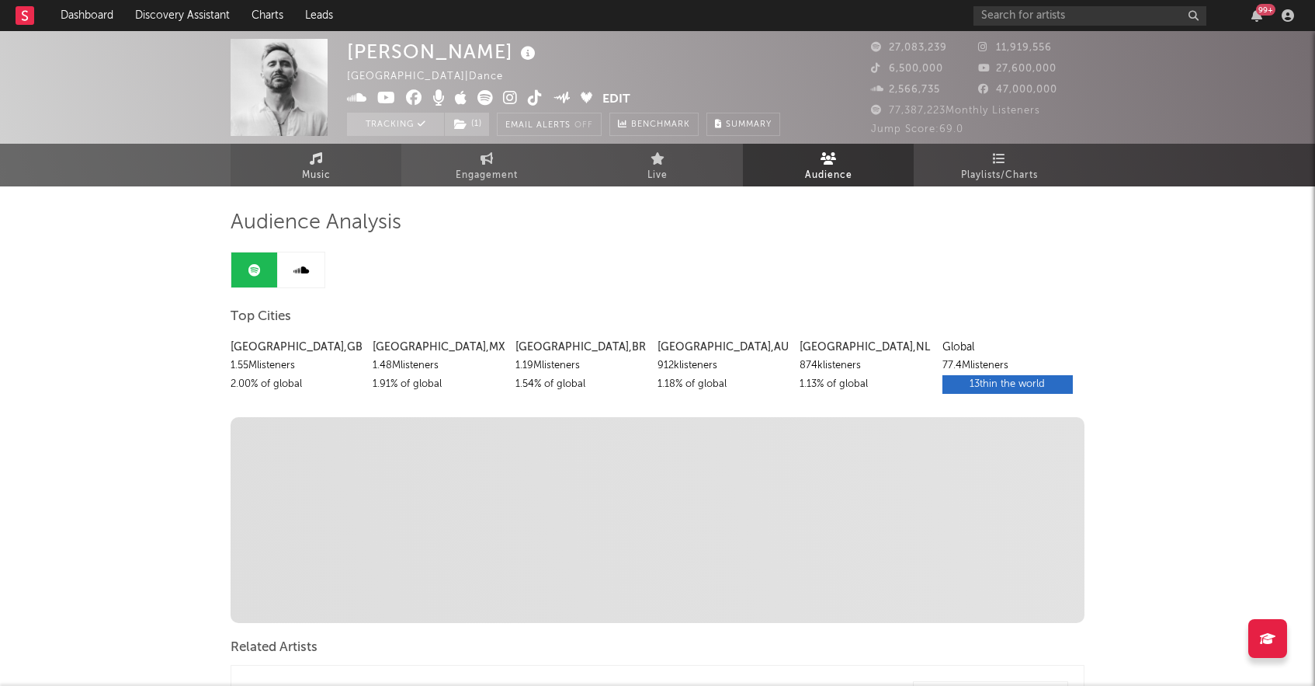
click at [310, 172] on span "Music" at bounding box center [316, 175] width 29 height 19
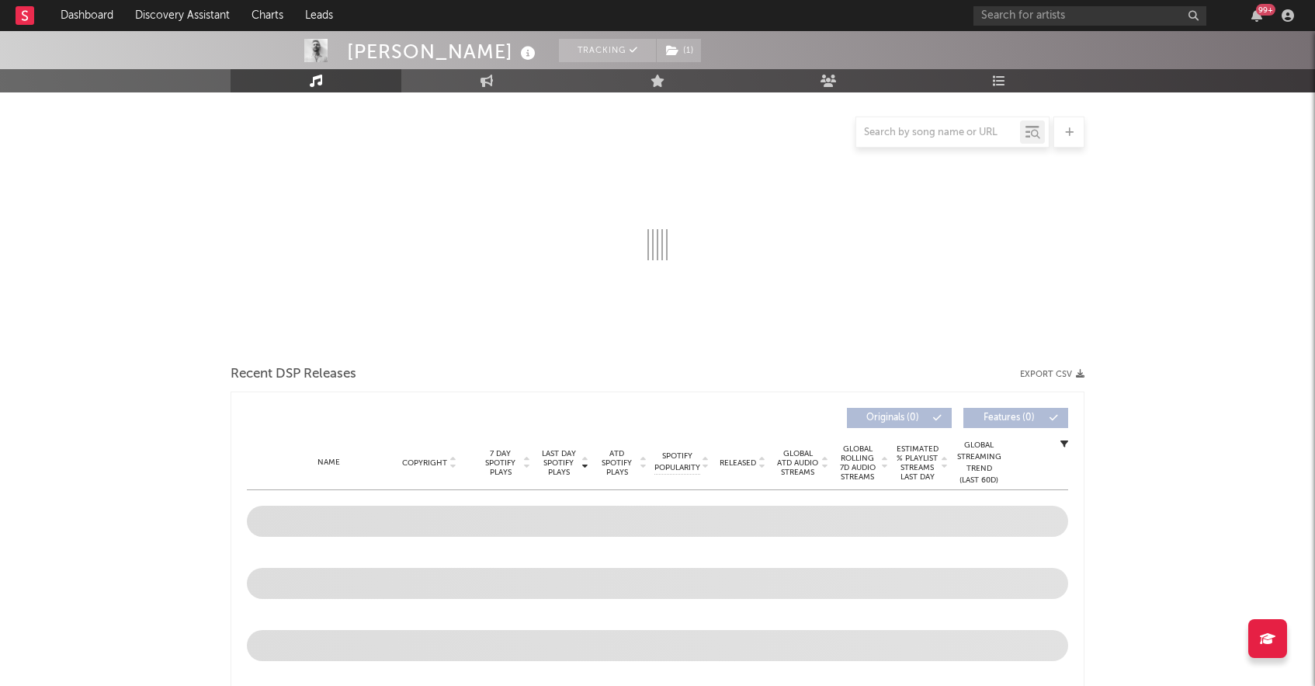
scroll to position [164, 0]
select select "6m"
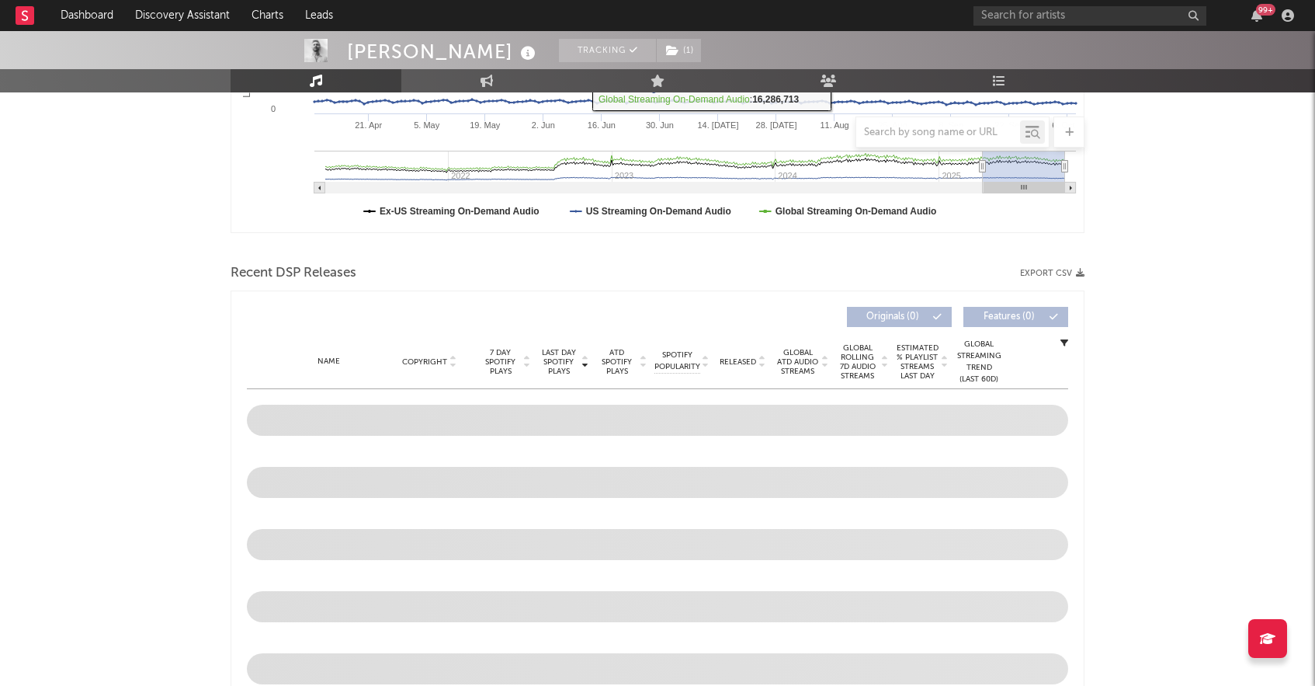
scroll to position [391, 0]
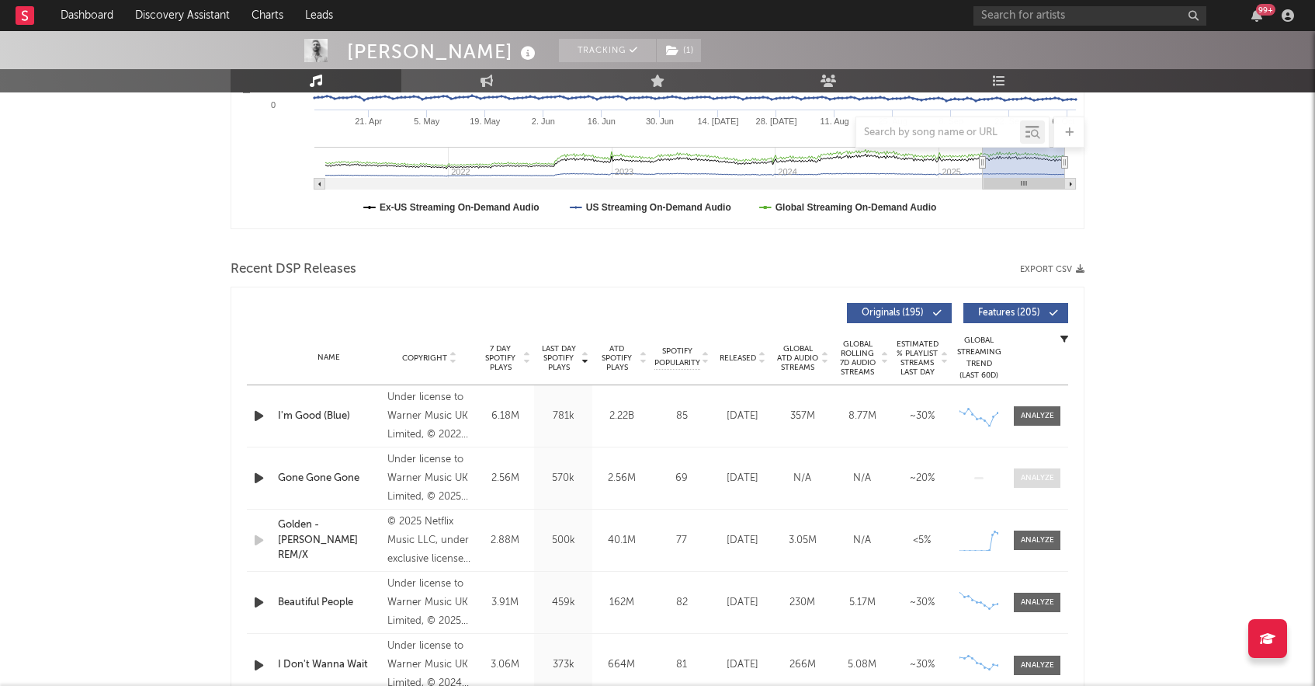
click at [1041, 476] on div at bounding box center [1037, 478] width 33 height 12
select select "1w"
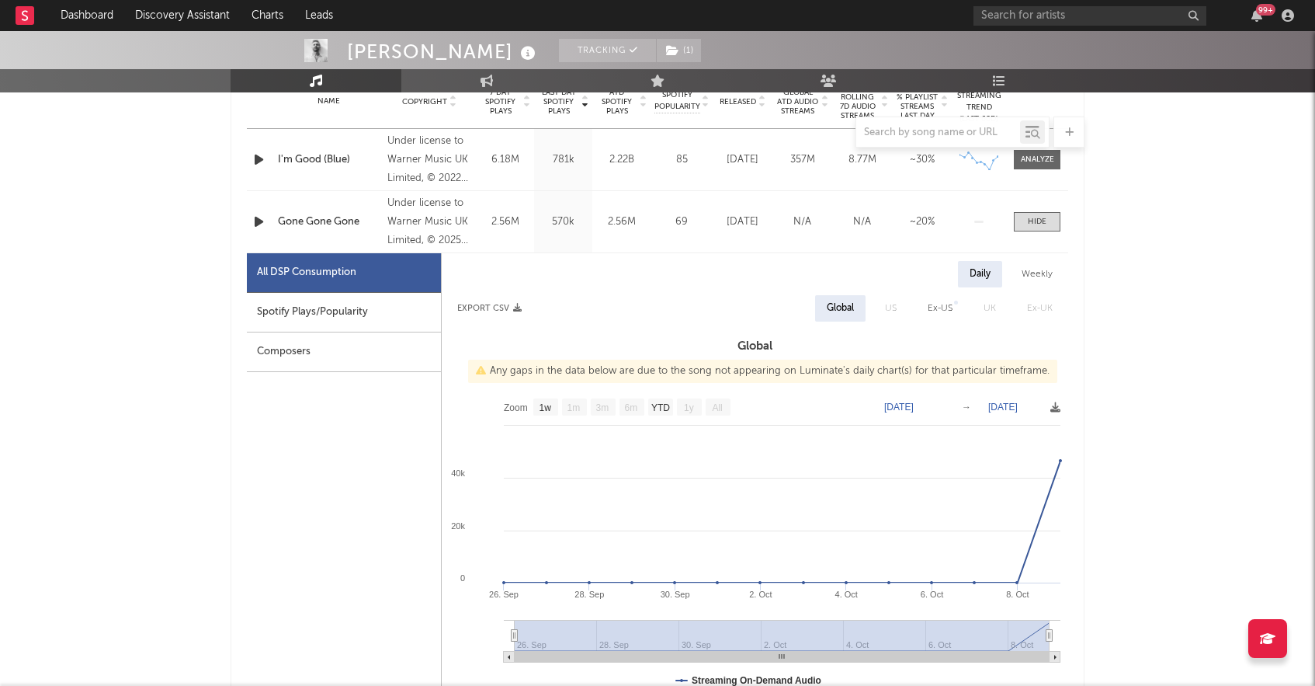
scroll to position [637, 0]
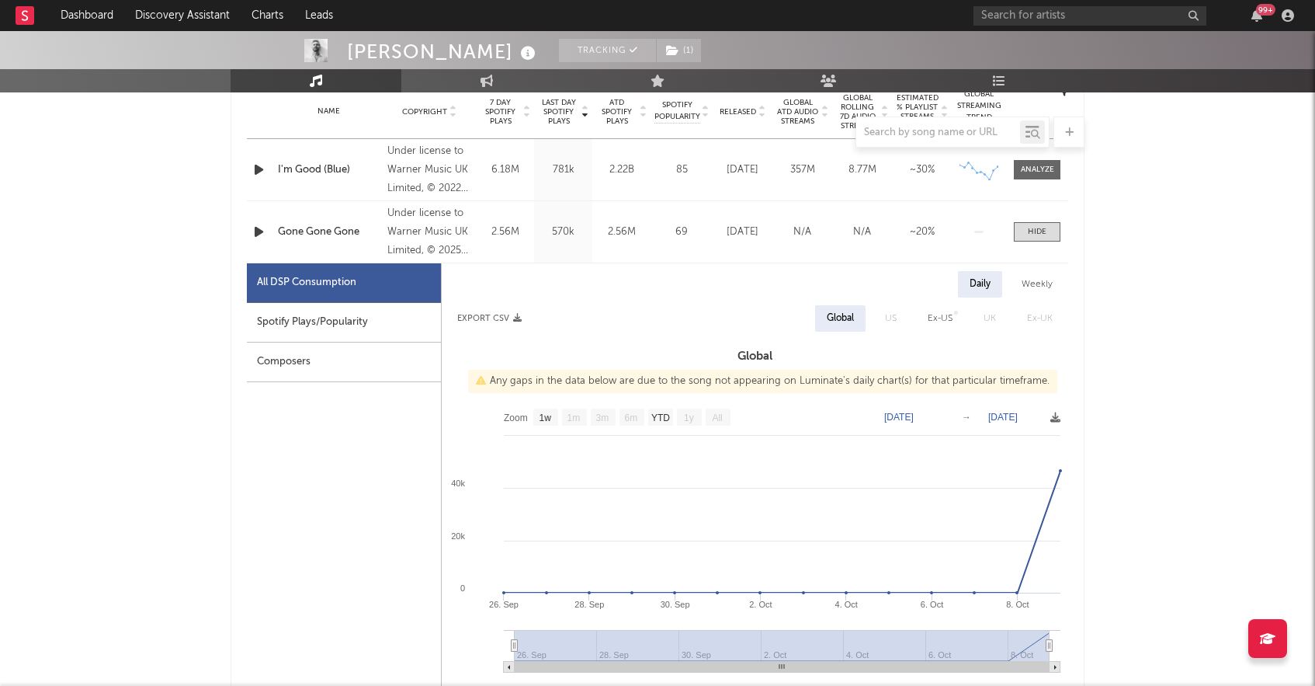
click at [318, 320] on div "Spotify Plays/Popularity" at bounding box center [344, 323] width 194 height 40
select select "1w"
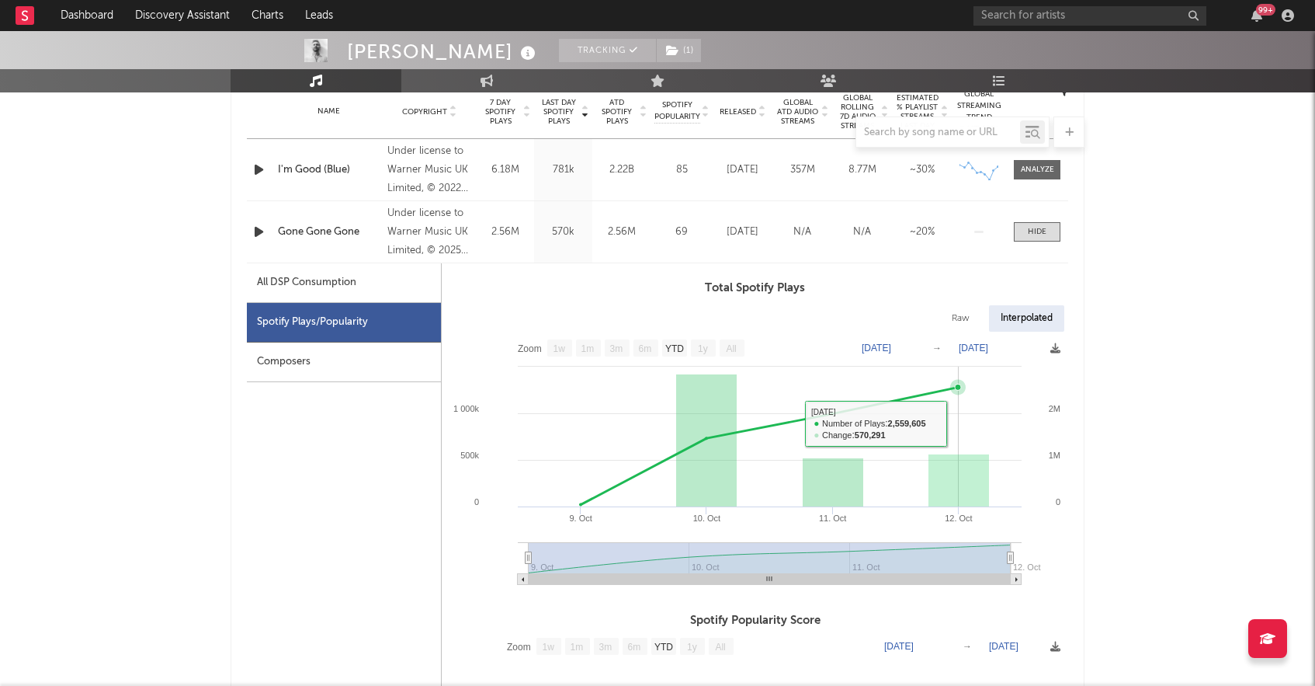
click at [908, 425] on rect at bounding box center [755, 464] width 627 height 264
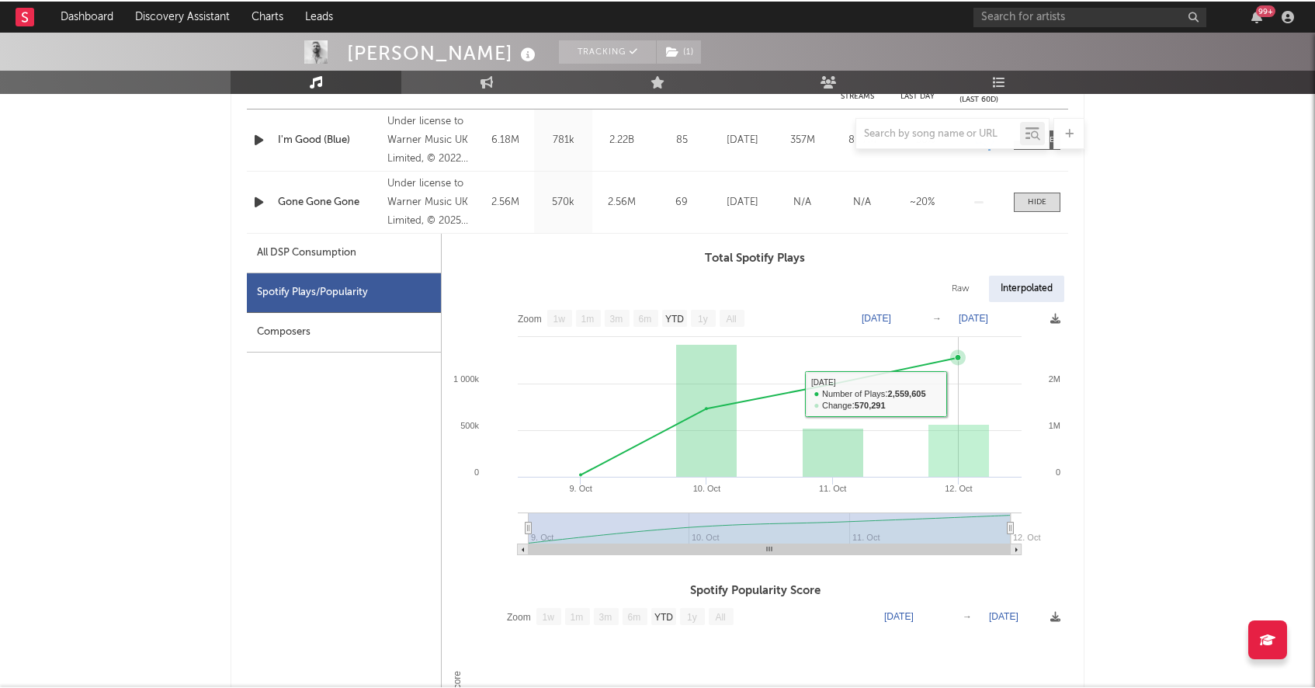
scroll to position [666, 0]
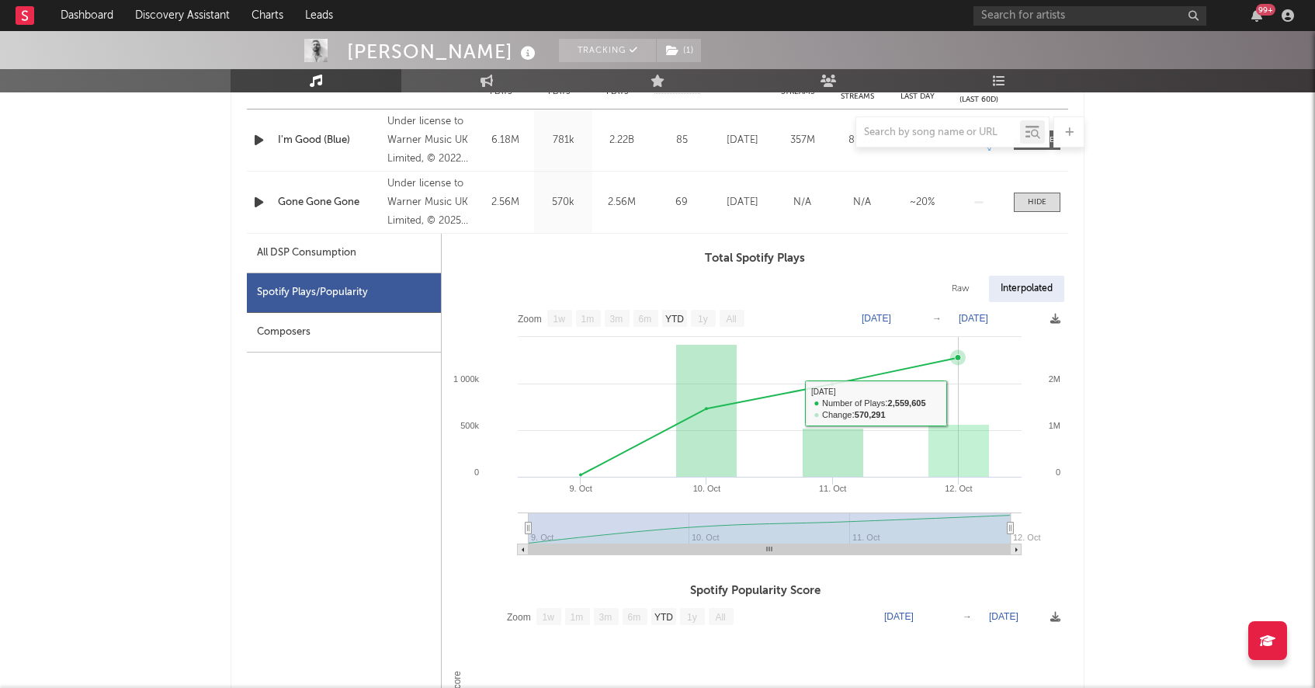
click at [940, 455] on rect at bounding box center [959, 451] width 61 height 53
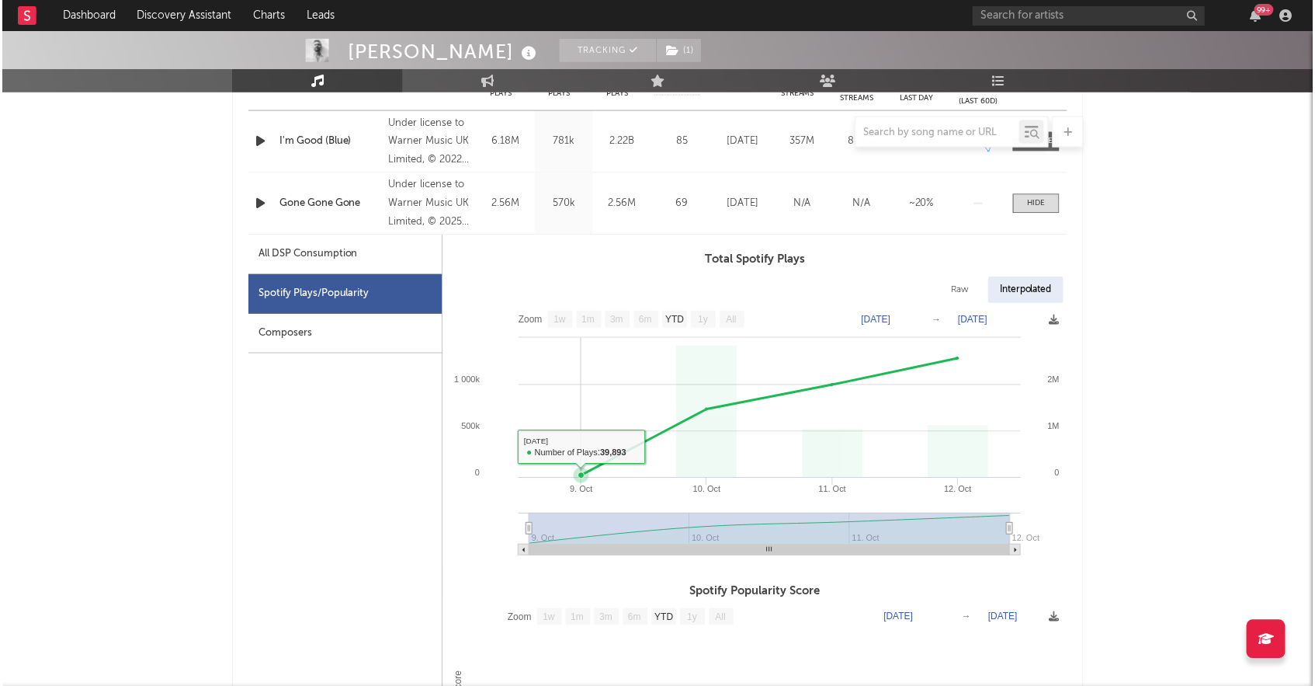
scroll to position [662, 0]
